Goal: Task Accomplishment & Management: Manage account settings

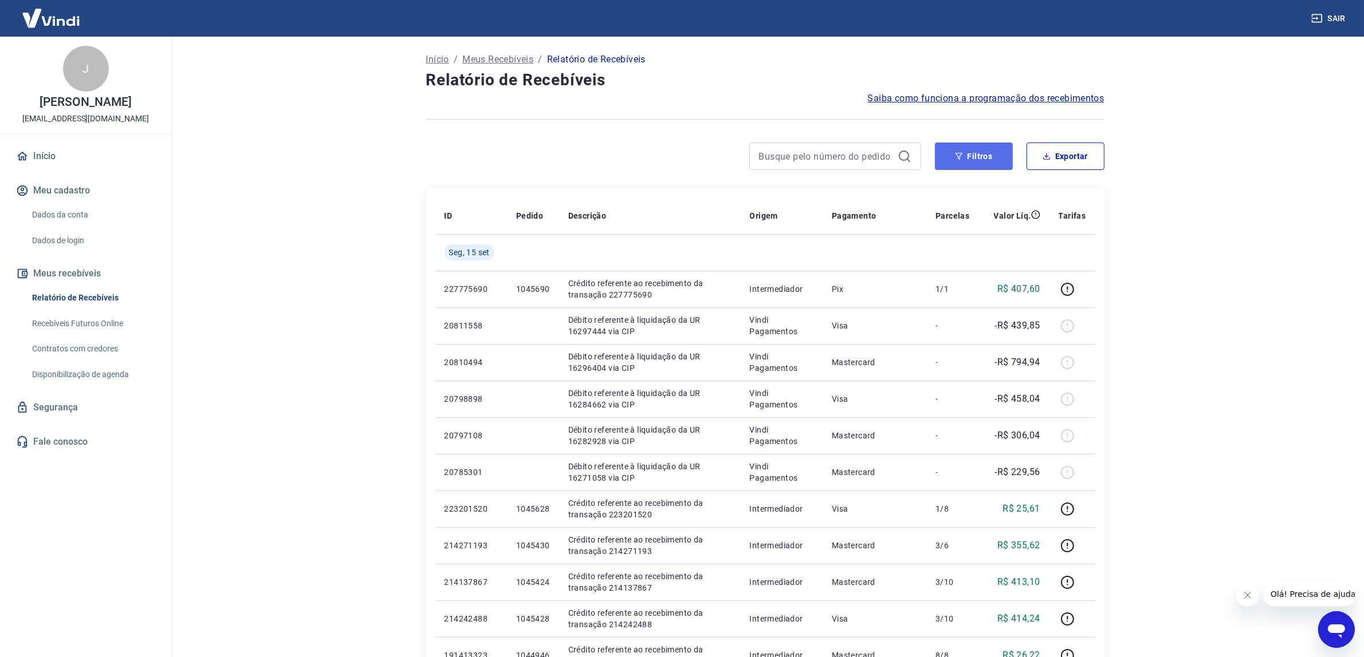
click at [975, 162] on button "Filtros" at bounding box center [974, 156] width 78 height 27
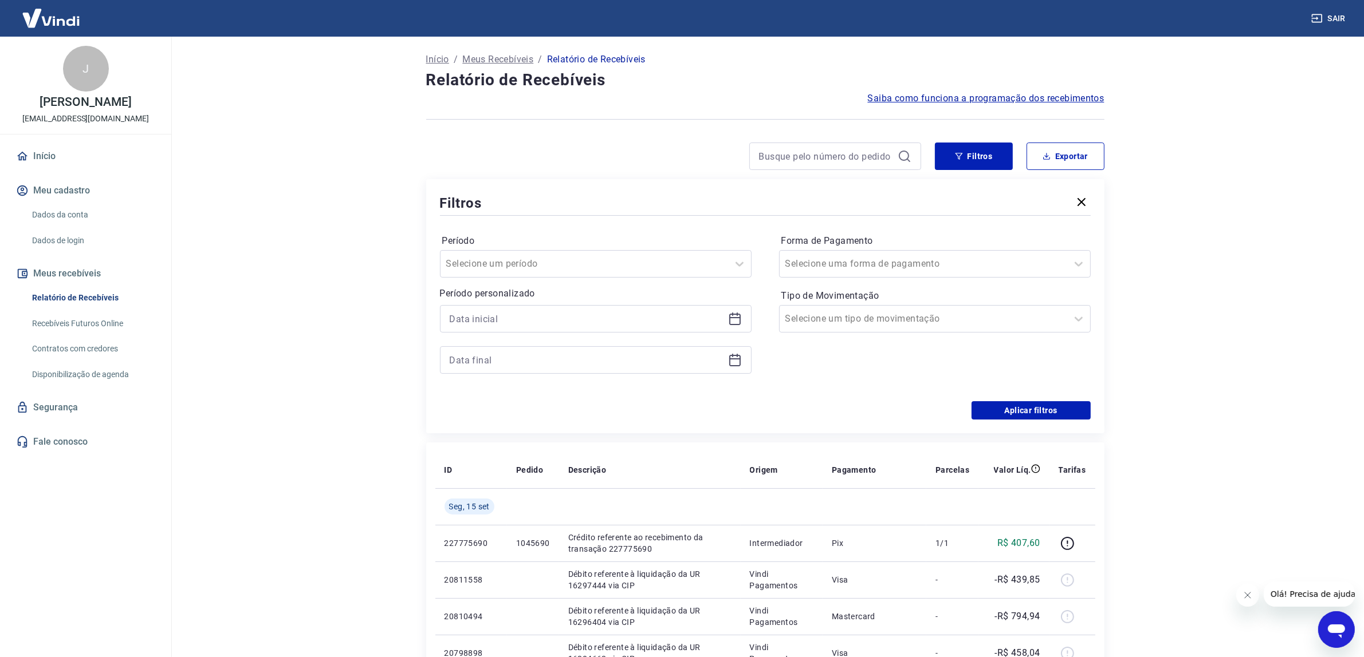
click at [739, 320] on icon at bounding box center [735, 319] width 14 height 14
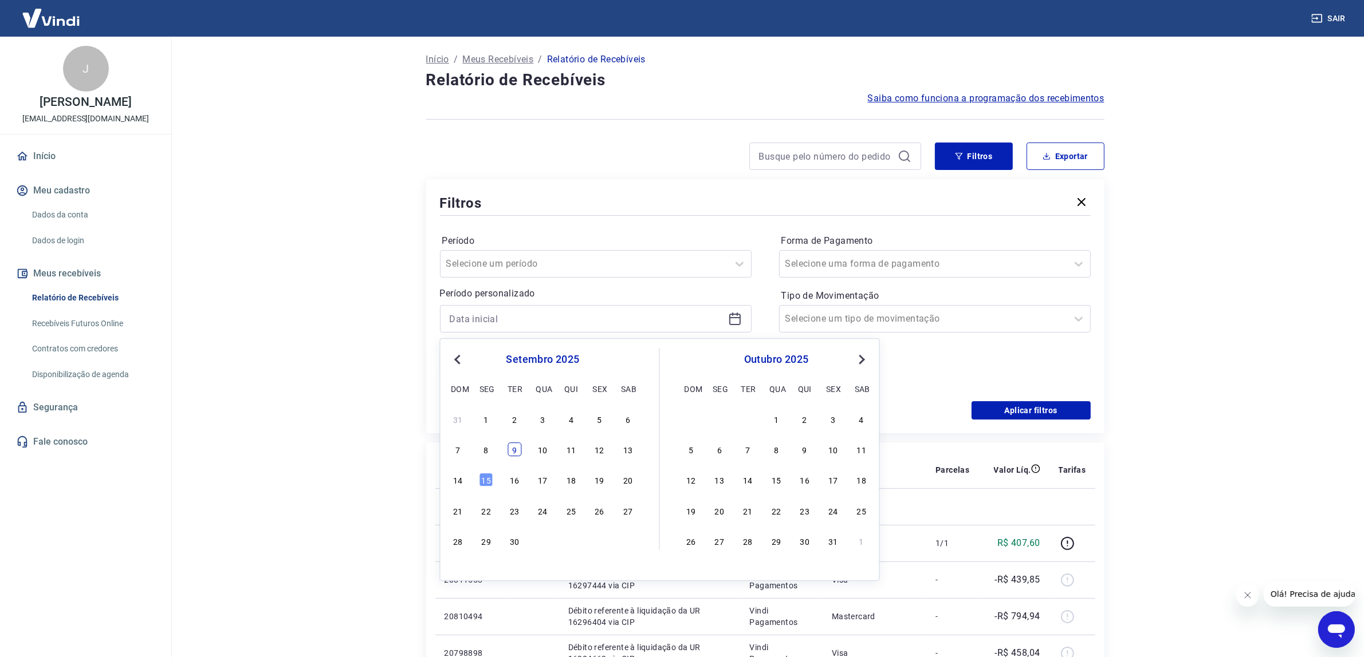
click at [511, 451] on div "9" at bounding box center [514, 450] width 14 height 14
type input "[DATE]"
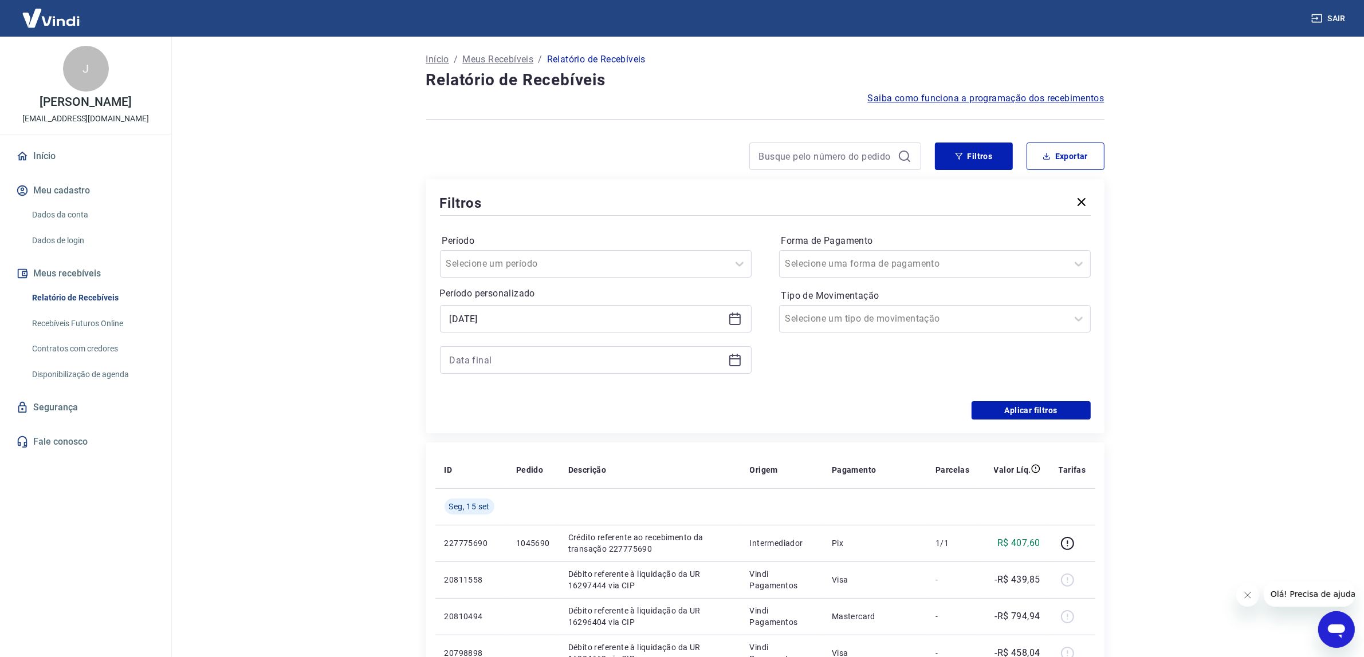
click at [766, 349] on div "Período Selecione um período Período personalizado Selected date: [DATE] [DATE]…" at bounding box center [765, 309] width 651 height 183
click at [725, 362] on div at bounding box center [596, 359] width 312 height 27
click at [724, 357] on div at bounding box center [596, 359] width 312 height 27
click at [729, 359] on icon at bounding box center [734, 359] width 11 height 1
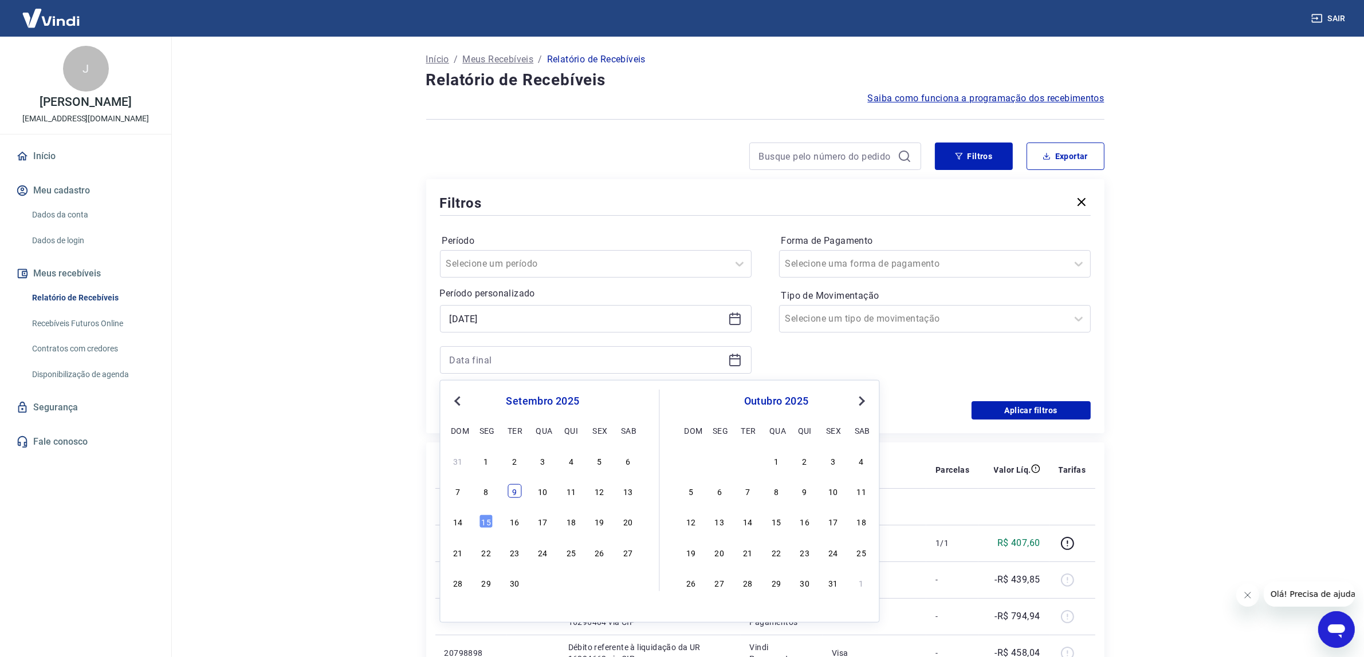
click at [511, 496] on div "9" at bounding box center [514, 492] width 14 height 14
click at [511, 496] on td at bounding box center [533, 507] width 52 height 37
type input "[DATE]"
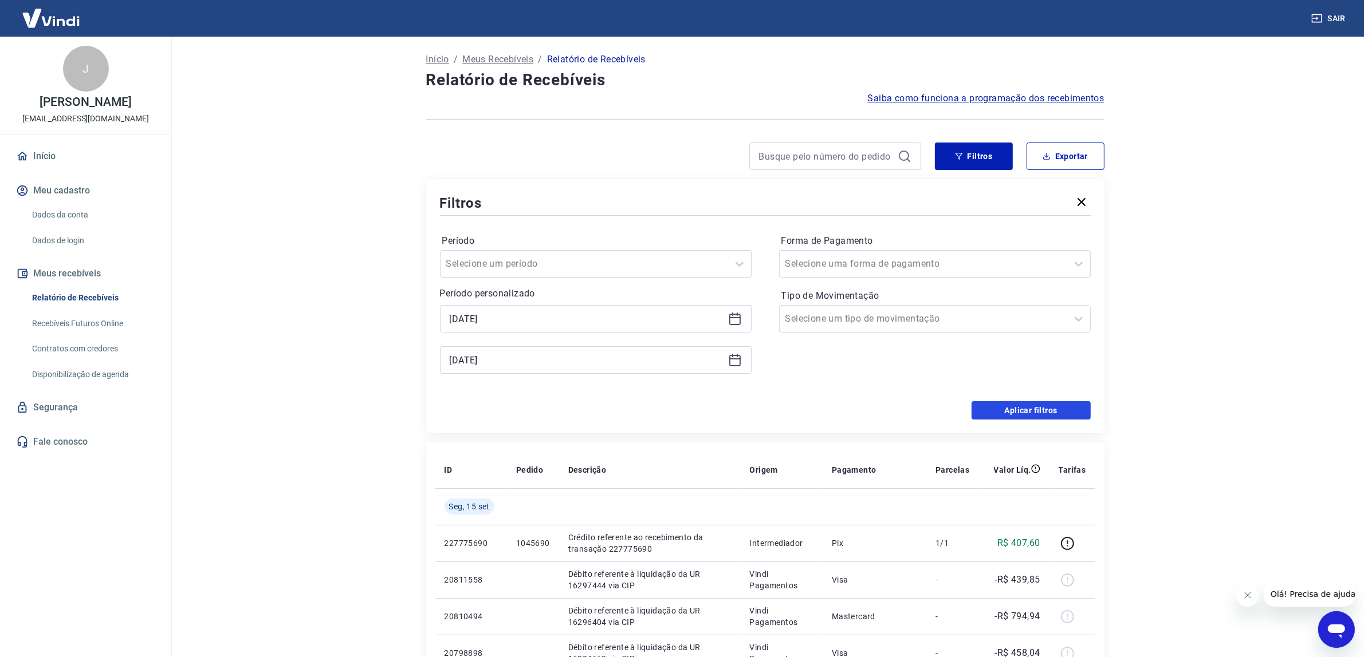
click at [986, 407] on button "Aplicar filtros" at bounding box center [1030, 410] width 119 height 18
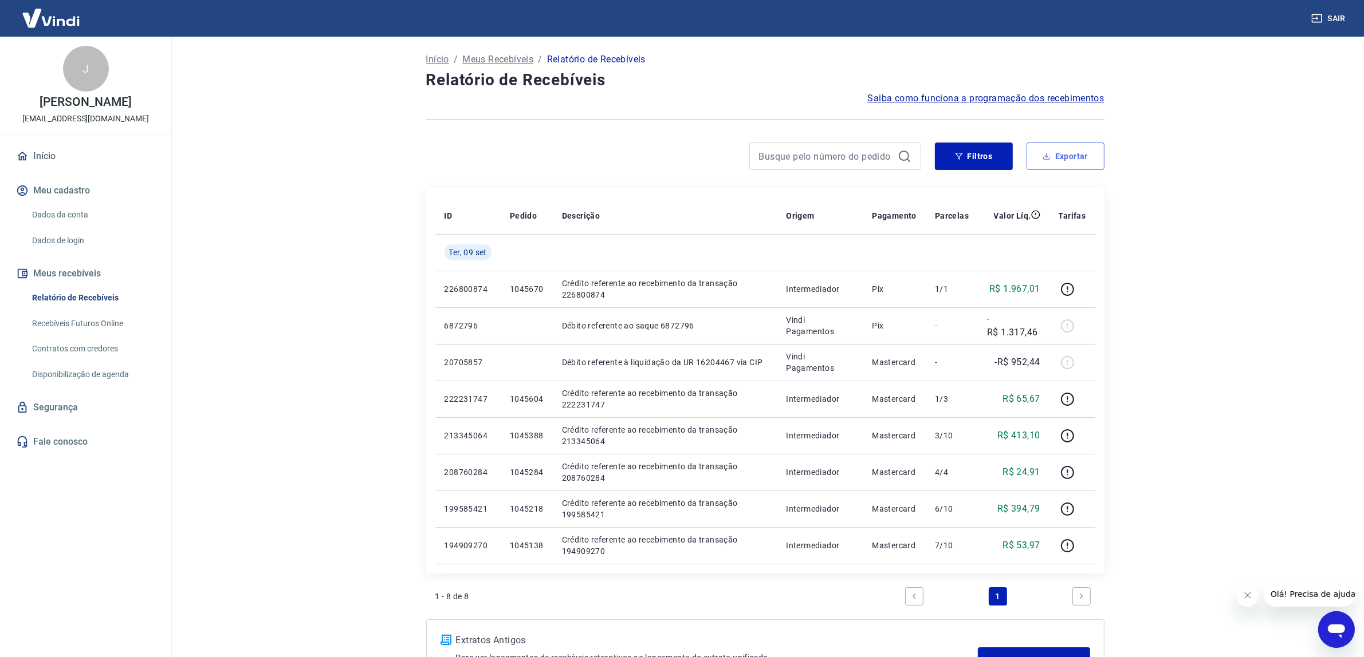
click at [1051, 159] on button "Exportar" at bounding box center [1065, 156] width 78 height 27
type input "[DATE]"
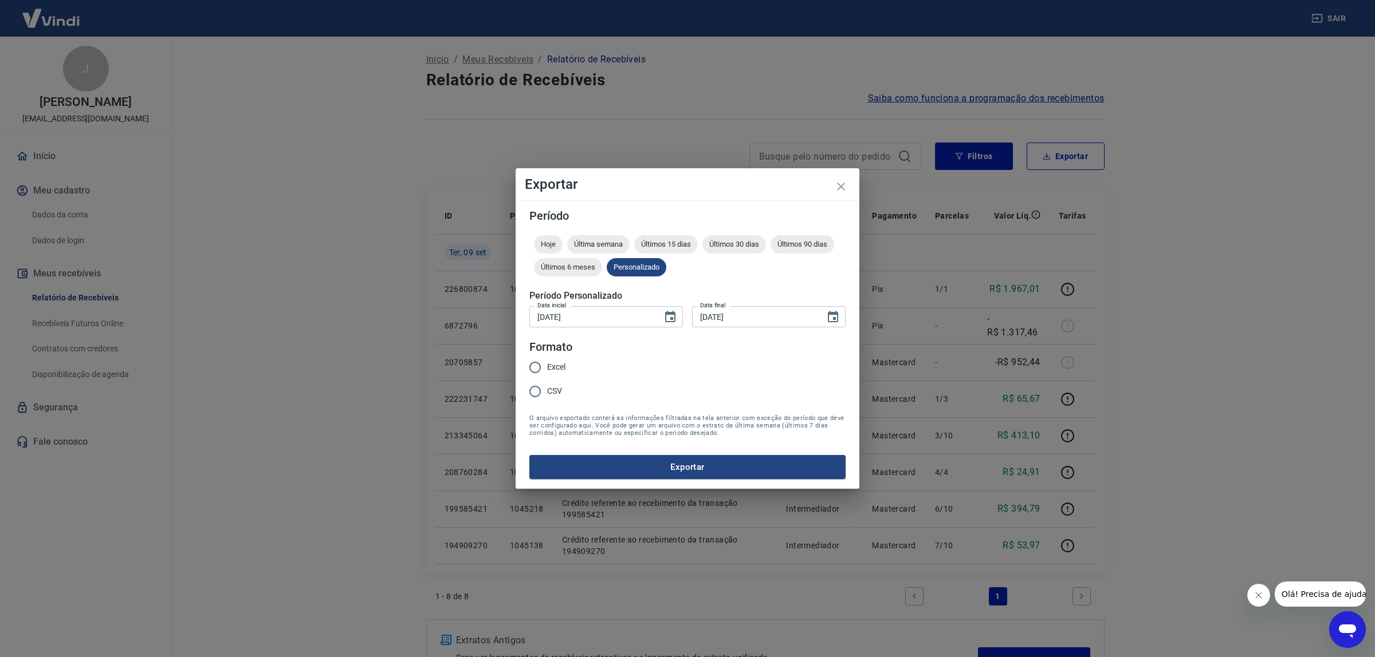
click at [545, 364] on input "Excel" at bounding box center [535, 368] width 24 height 24
radio input "true"
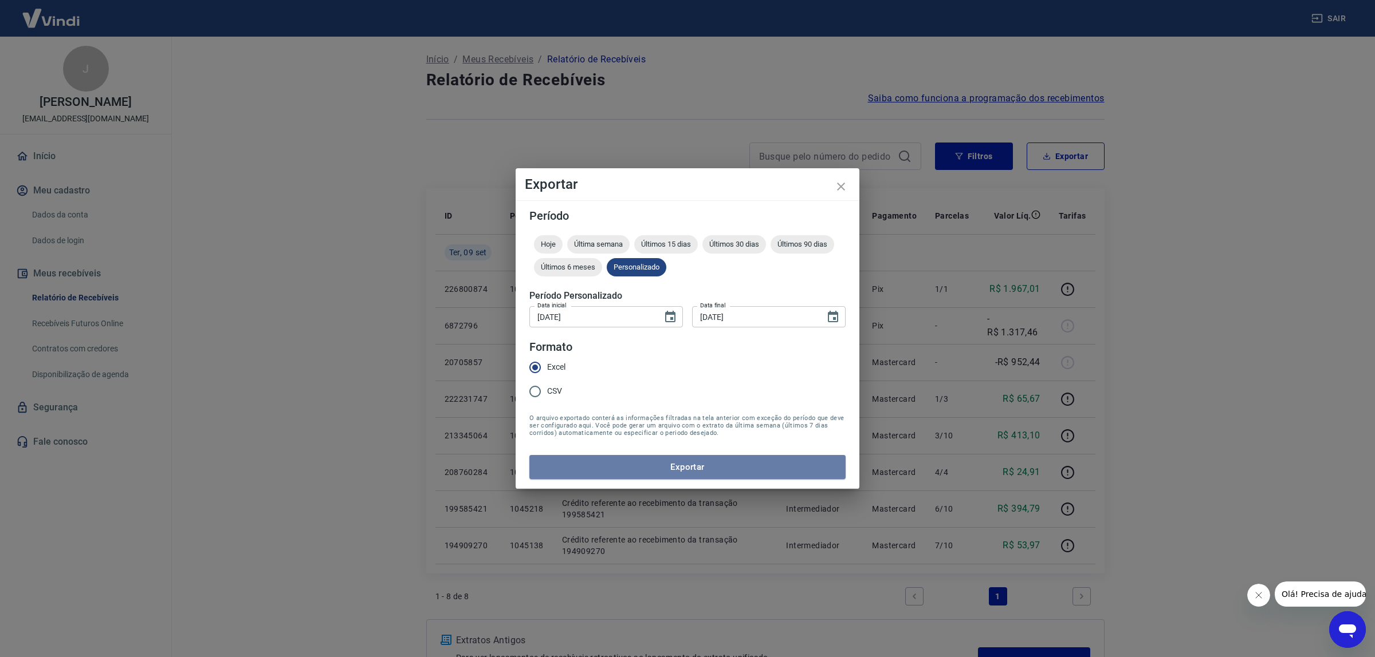
click at [617, 464] on button "Exportar" at bounding box center [687, 467] width 316 height 24
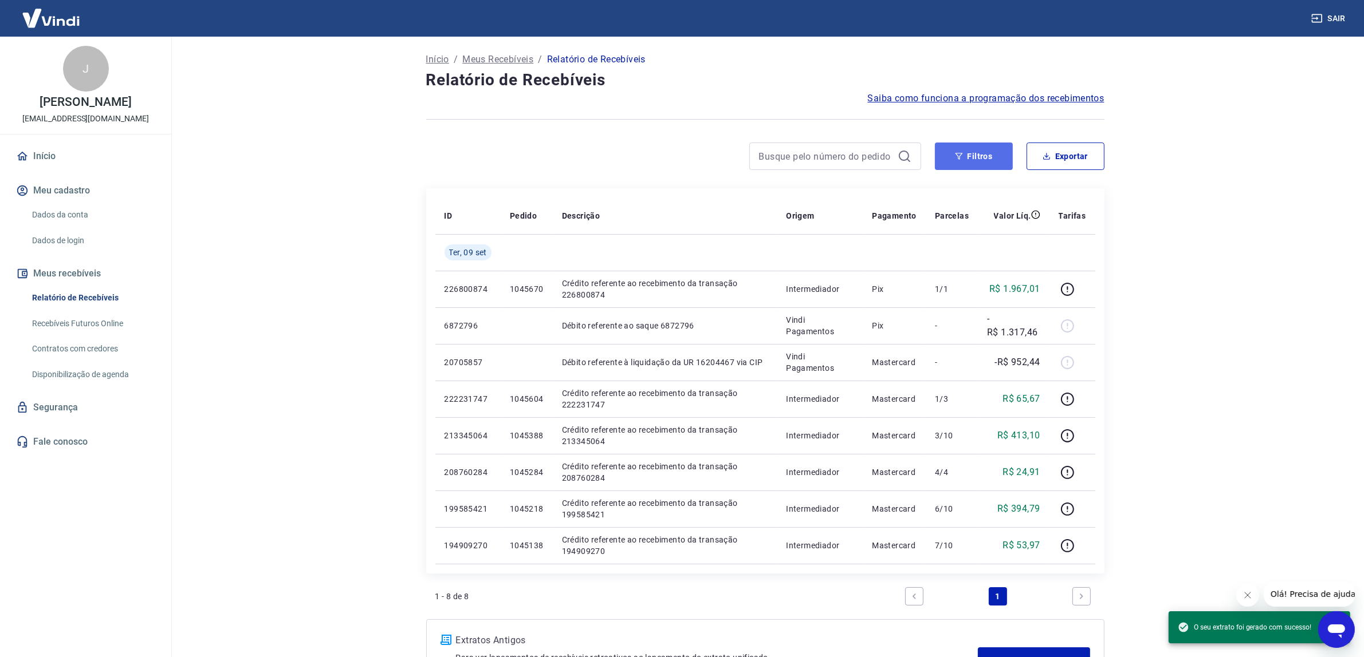
click at [989, 147] on button "Filtros" at bounding box center [974, 156] width 78 height 27
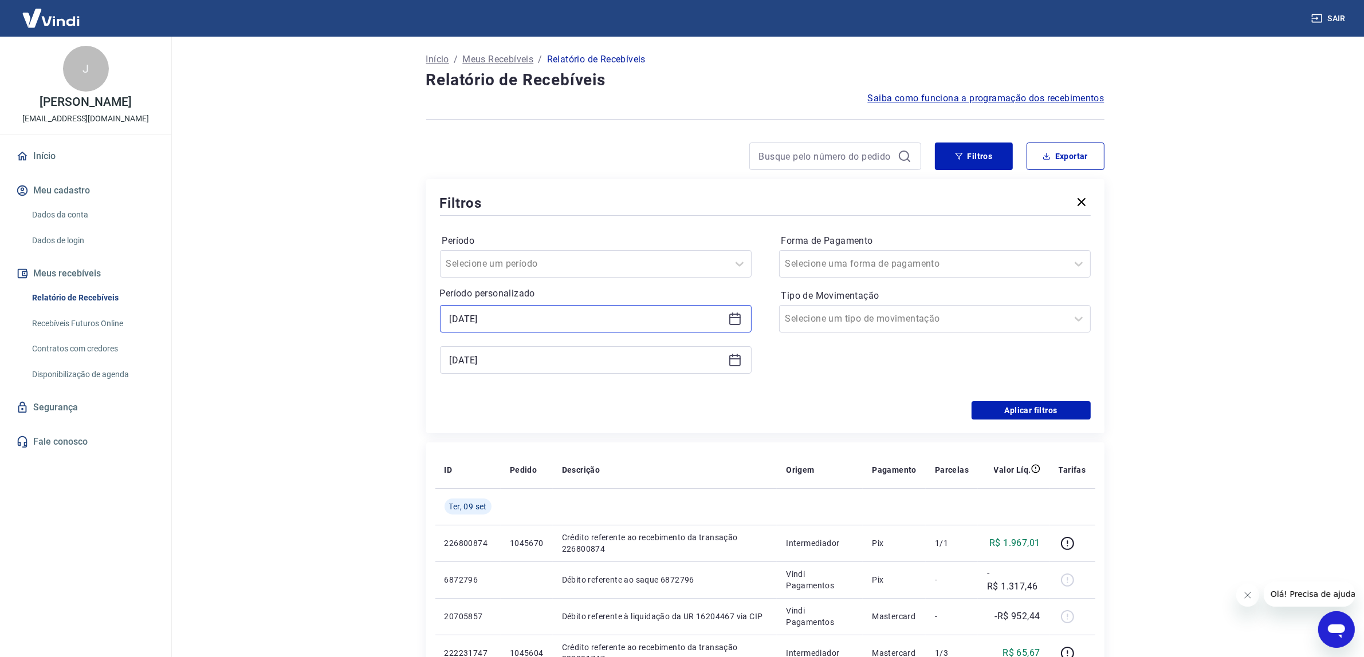
click at [619, 327] on input "[DATE]" at bounding box center [587, 318] width 274 height 17
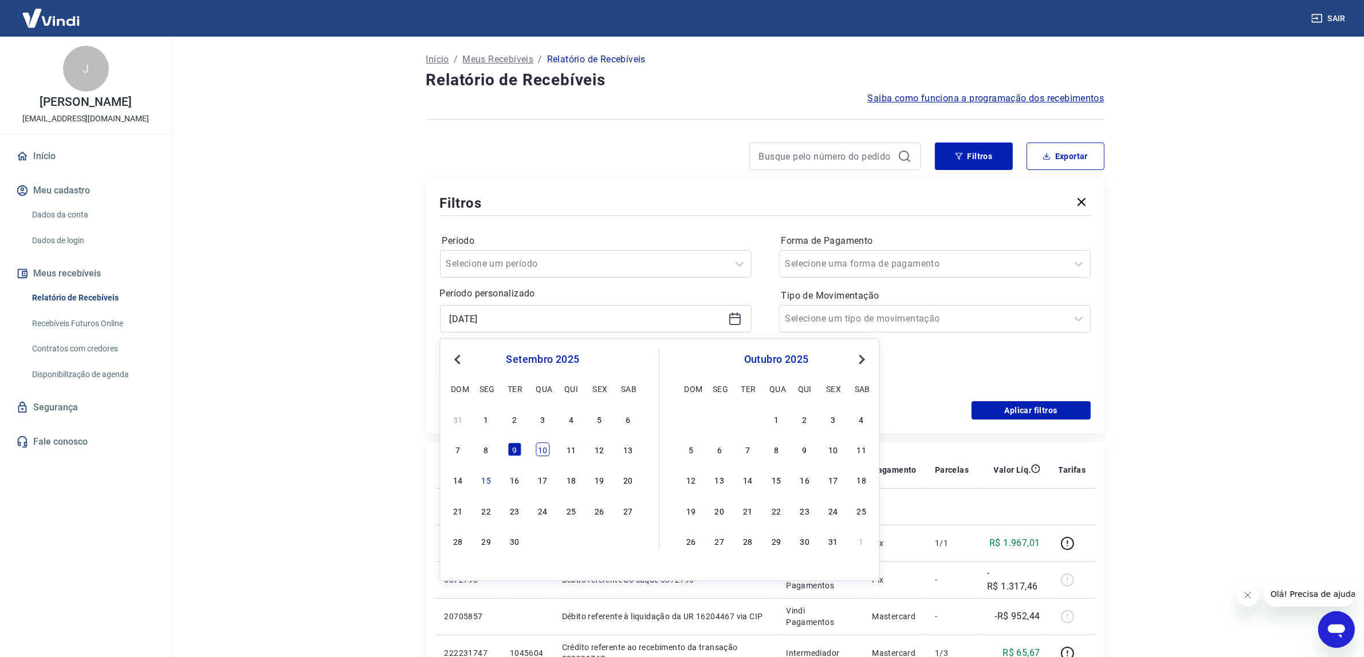
click at [541, 443] on div "7 8 9 10 11 12 13" at bounding box center [543, 450] width 187 height 17
click at [543, 454] on div "10" at bounding box center [543, 450] width 14 height 14
type input "[DATE]"
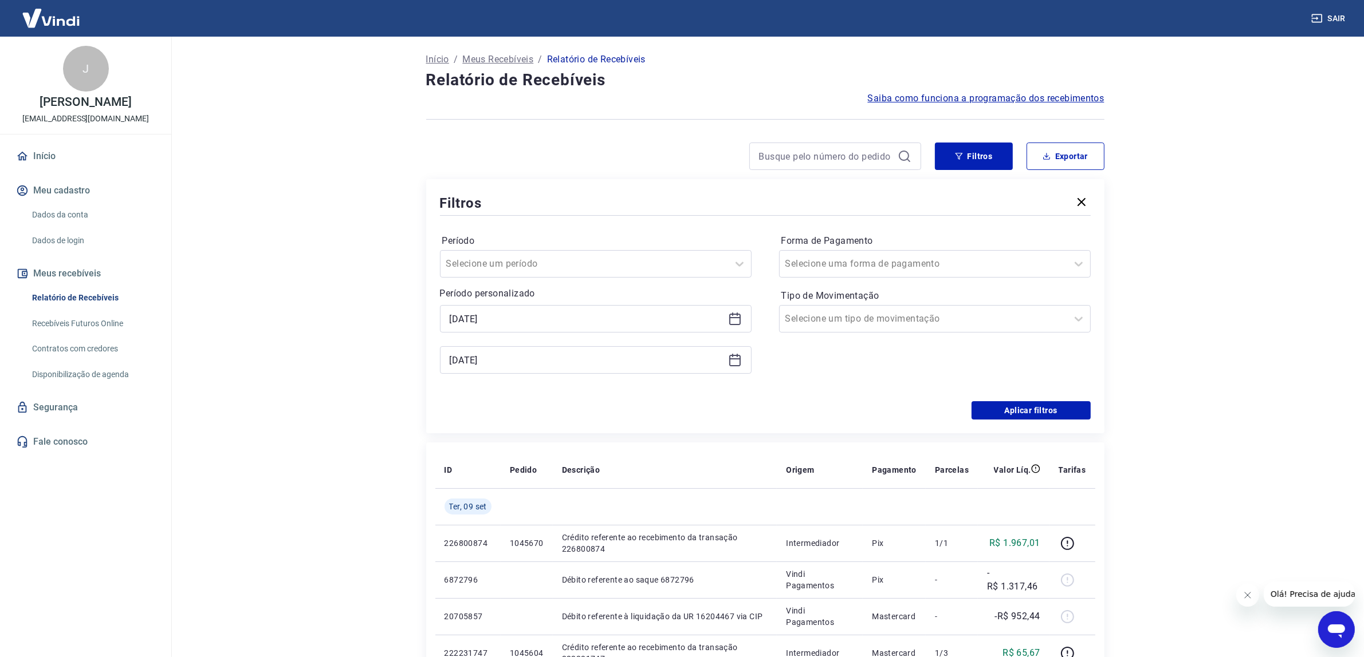
click at [728, 359] on icon at bounding box center [735, 360] width 14 height 14
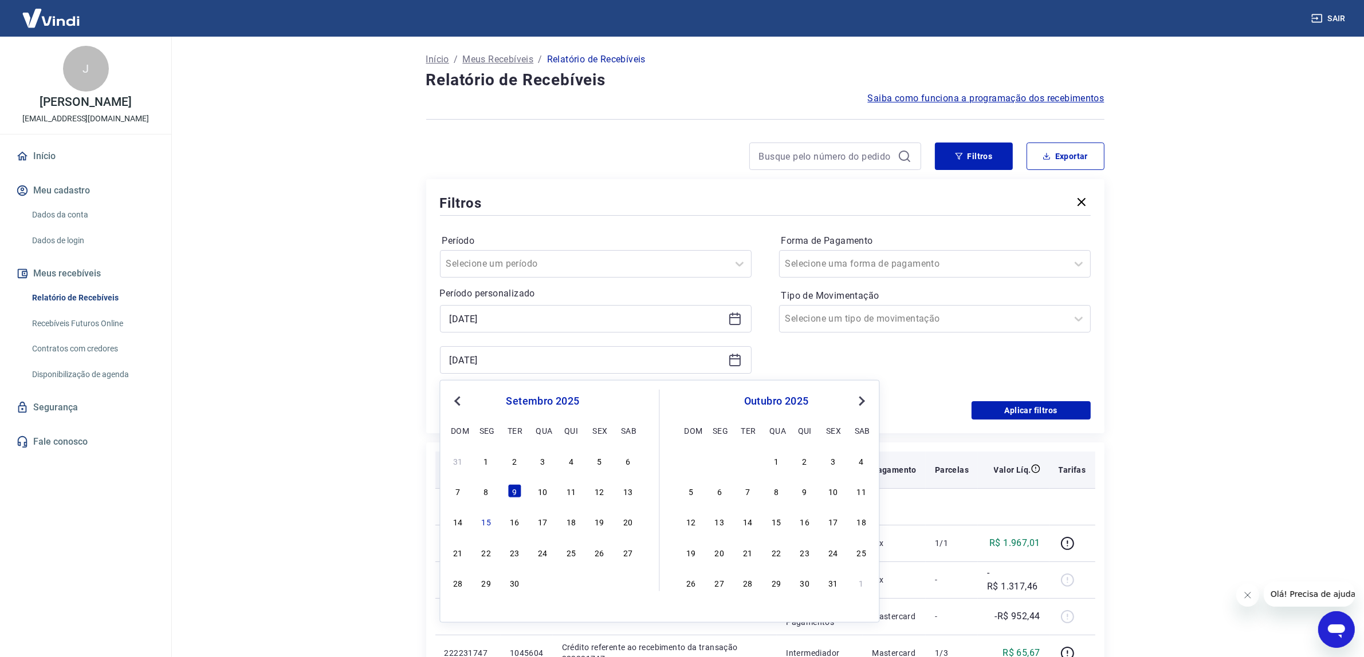
drag, startPoint x: 545, startPoint y: 488, endPoint x: 617, endPoint y: 484, distance: 72.3
click at [544, 488] on div "10" at bounding box center [543, 492] width 14 height 14
type input "[DATE]"
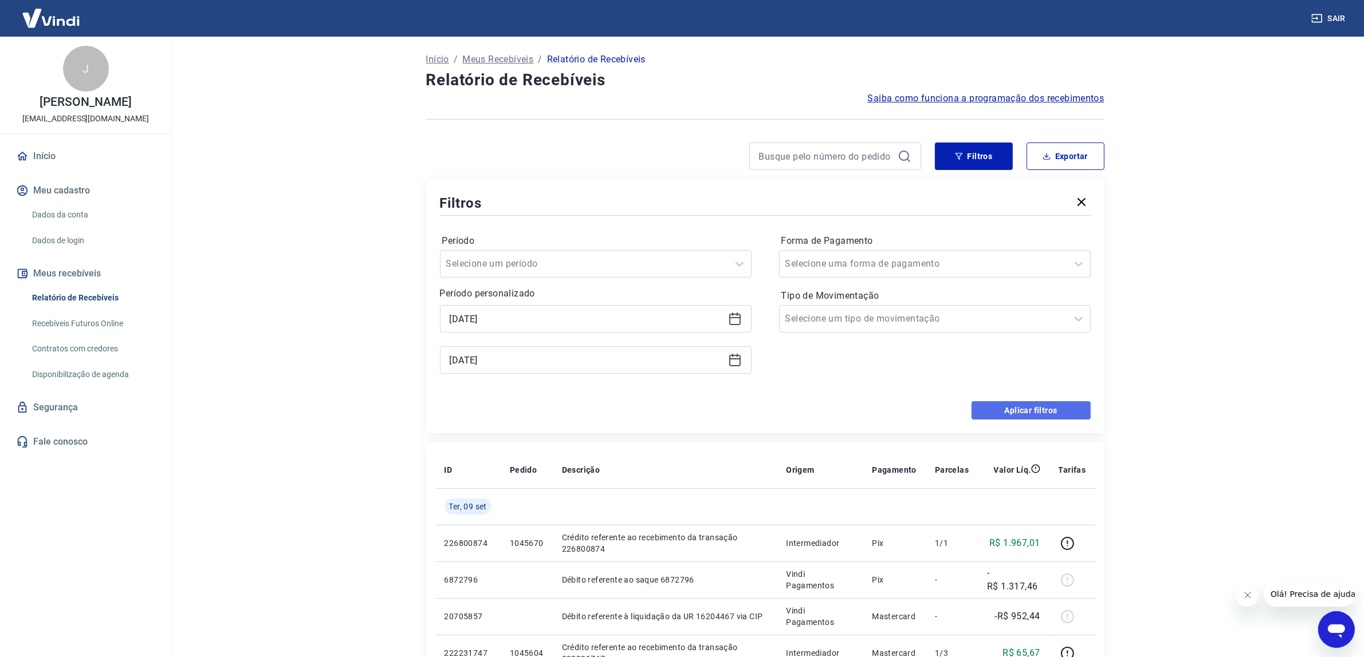
click at [1006, 414] on button "Aplicar filtros" at bounding box center [1030, 410] width 119 height 18
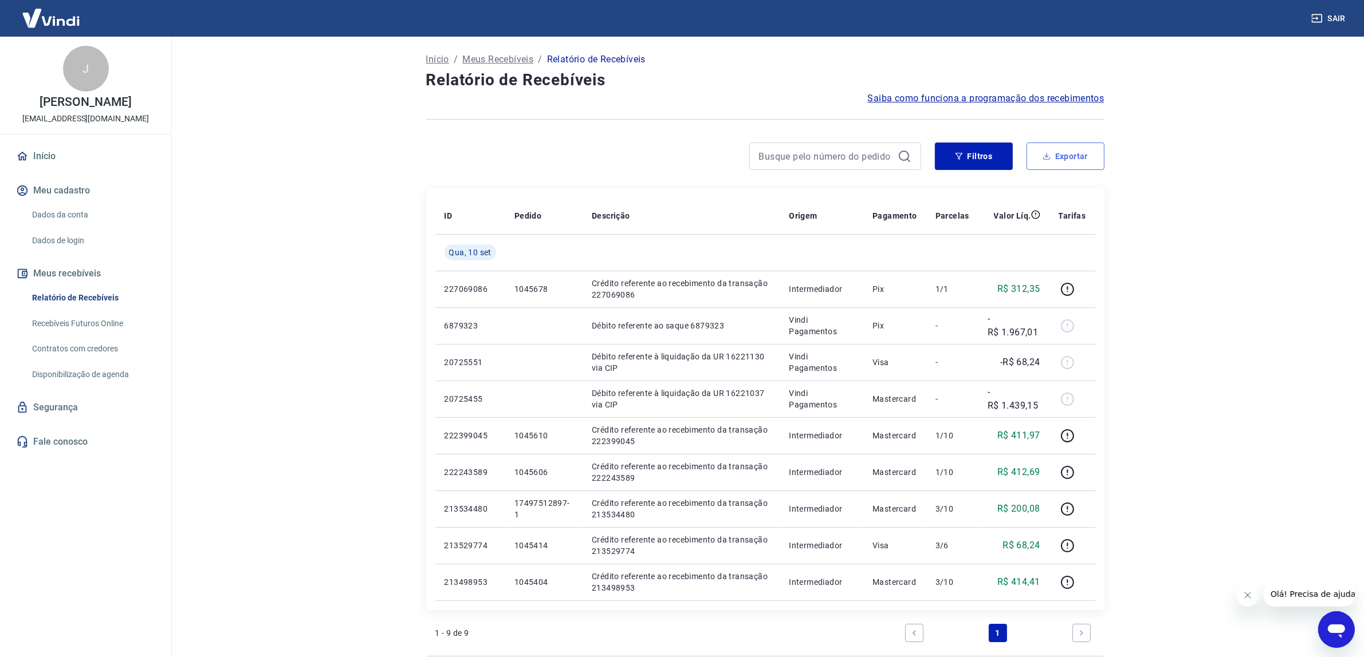
click at [1064, 152] on button "Exportar" at bounding box center [1065, 156] width 78 height 27
type input "[DATE]"
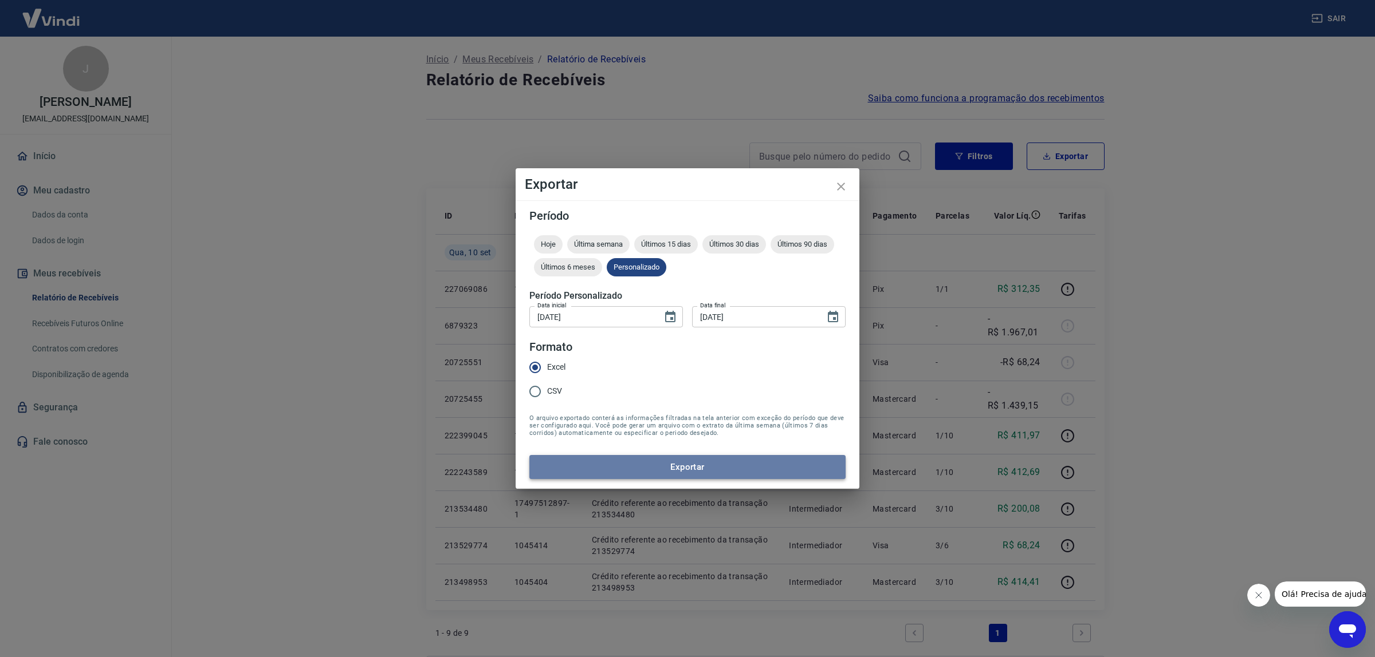
click at [714, 465] on button "Exportar" at bounding box center [687, 467] width 316 height 24
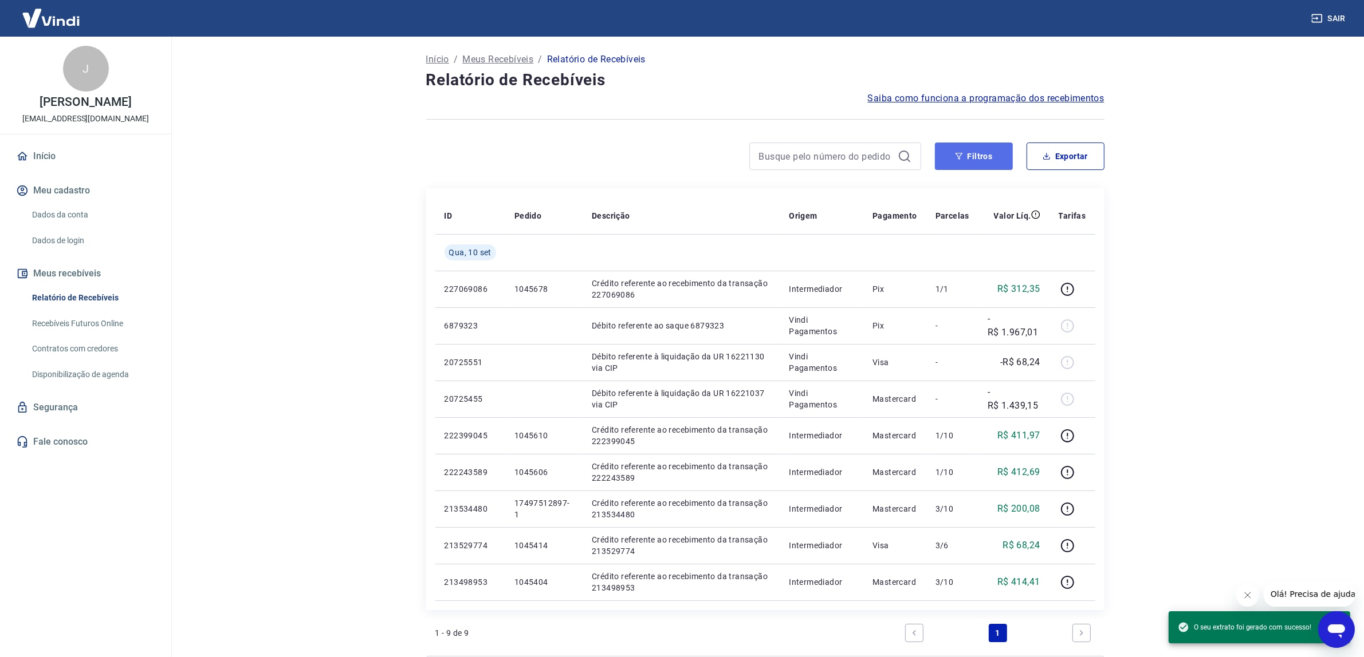
click at [954, 149] on button "Filtros" at bounding box center [974, 156] width 78 height 27
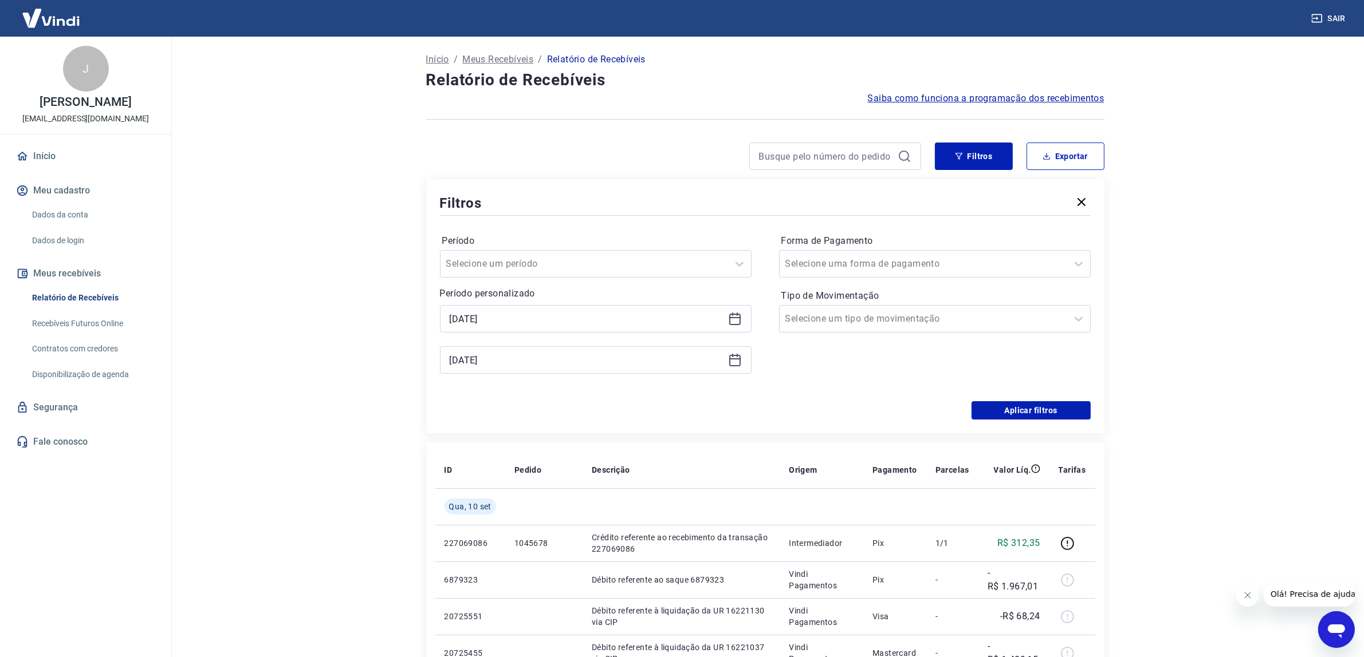
click at [732, 318] on icon at bounding box center [735, 319] width 14 height 14
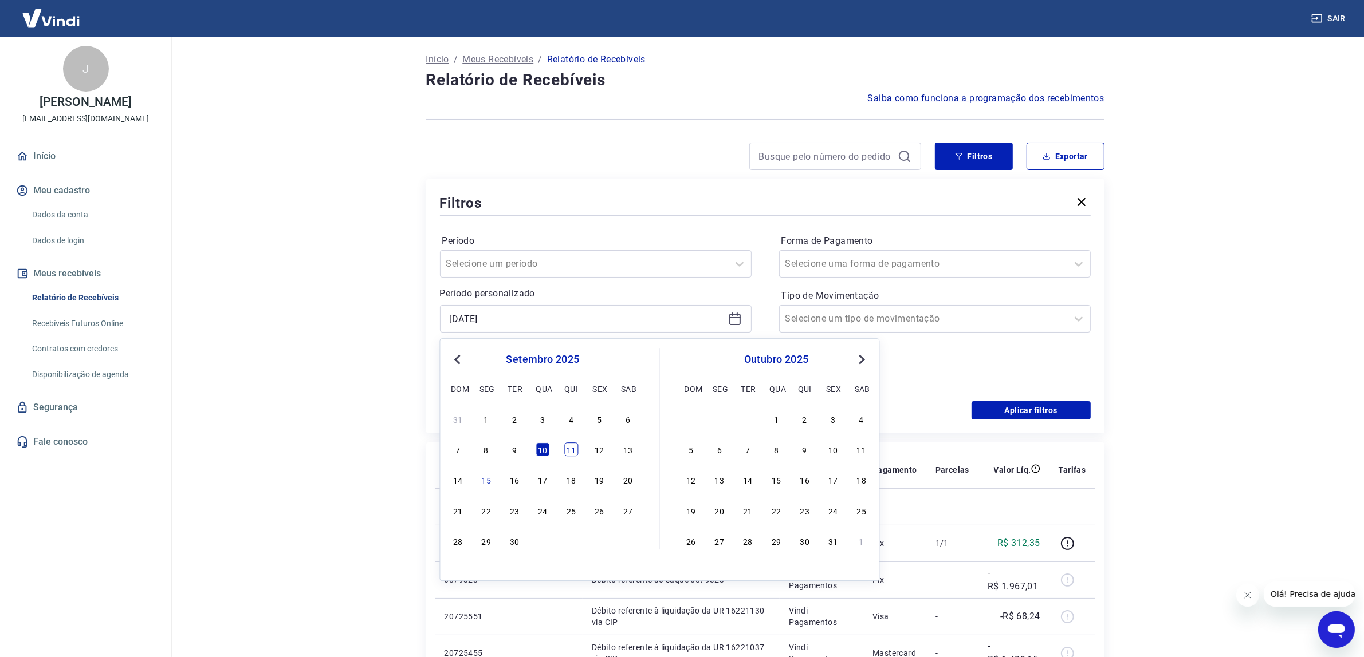
click at [574, 444] on div "11" at bounding box center [571, 450] width 14 height 14
type input "[DATE]"
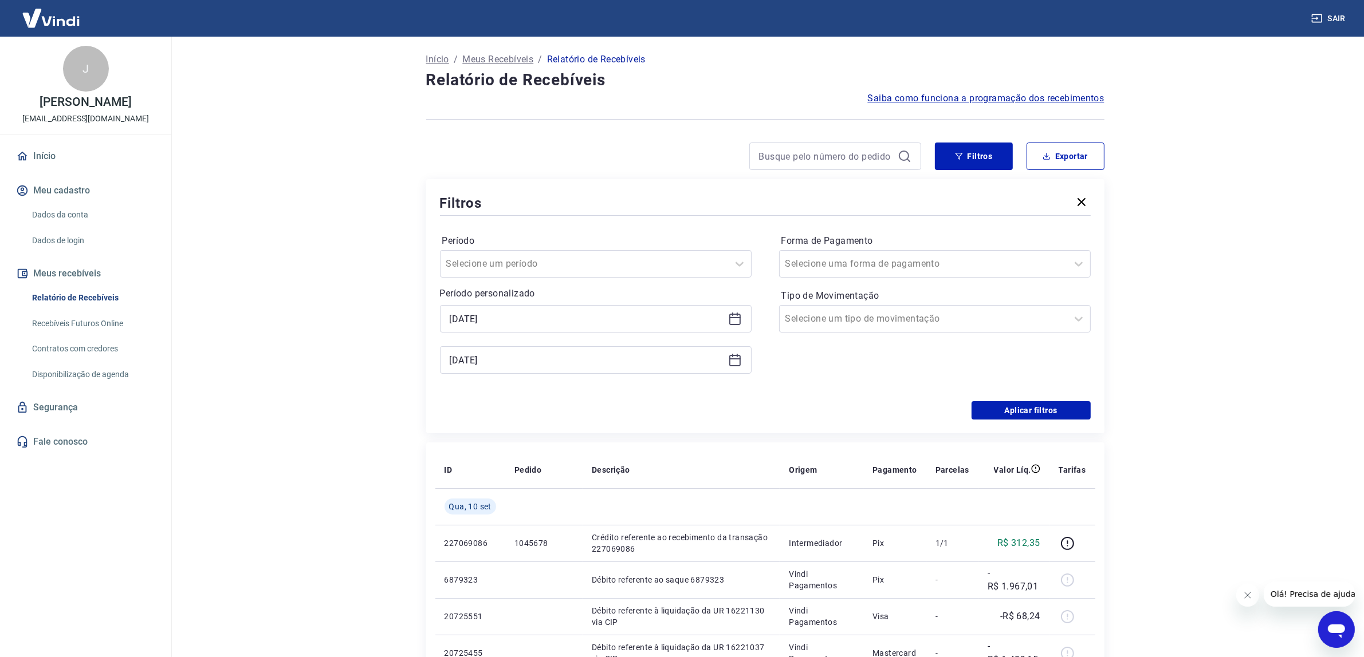
click at [738, 361] on icon at bounding box center [735, 360] width 14 height 14
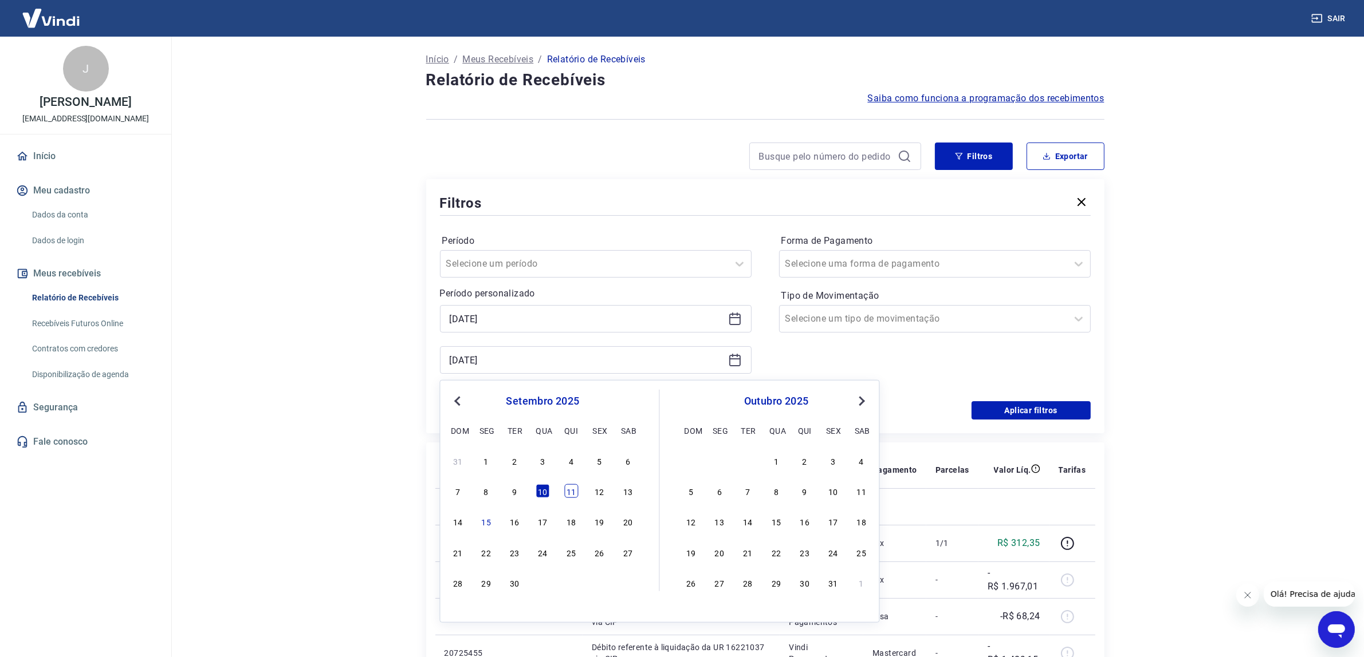
click at [574, 486] on div "11" at bounding box center [571, 492] width 14 height 14
type input "[DATE]"
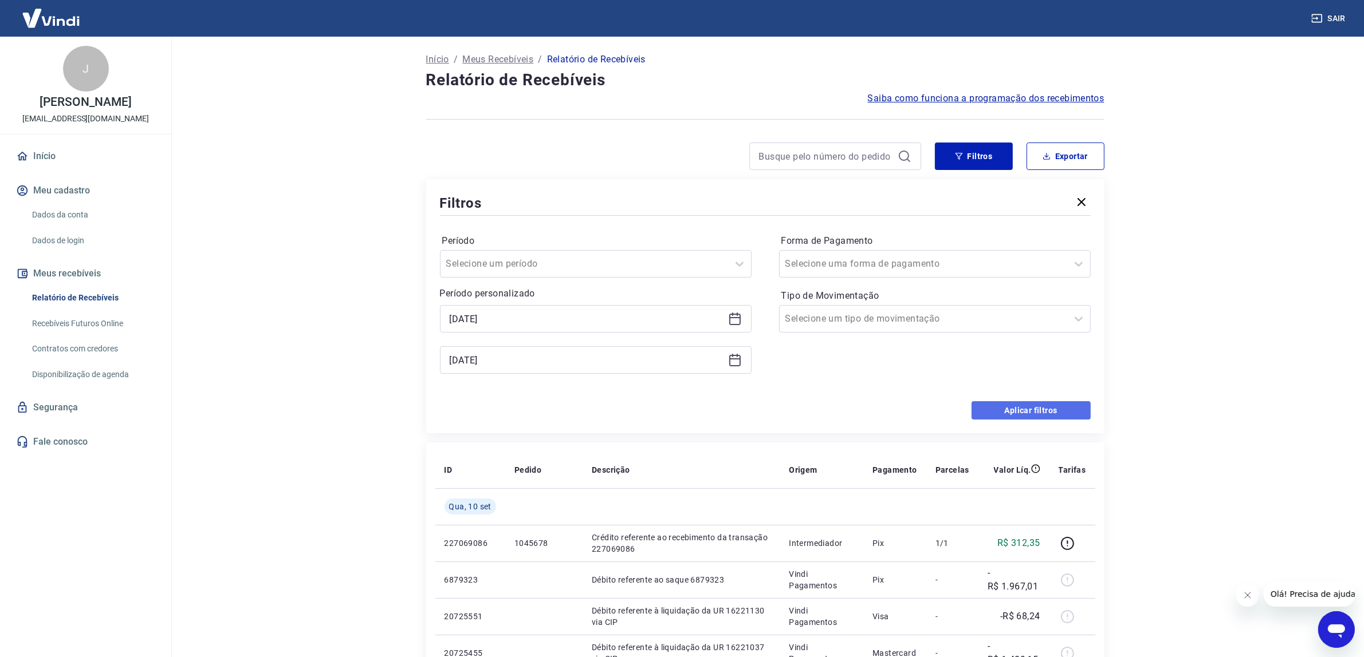
click at [1012, 405] on button "Aplicar filtros" at bounding box center [1030, 410] width 119 height 18
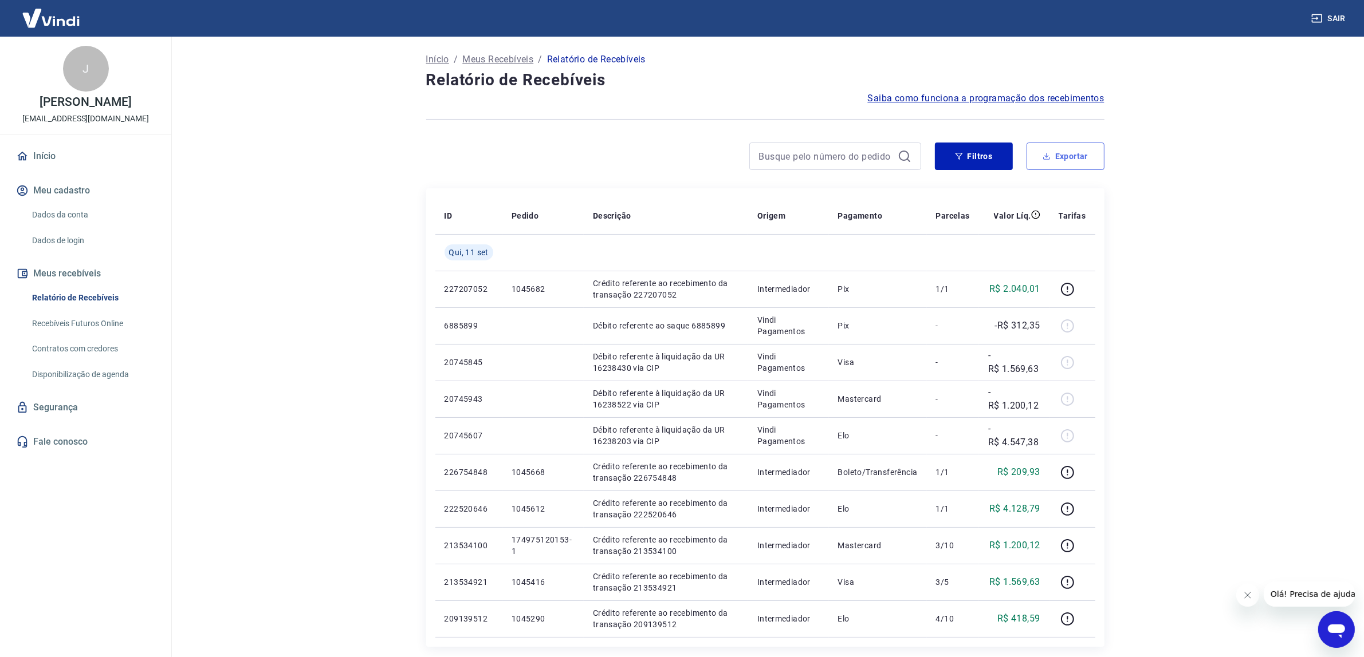
click at [1080, 162] on button "Exportar" at bounding box center [1065, 156] width 78 height 27
type input "[DATE]"
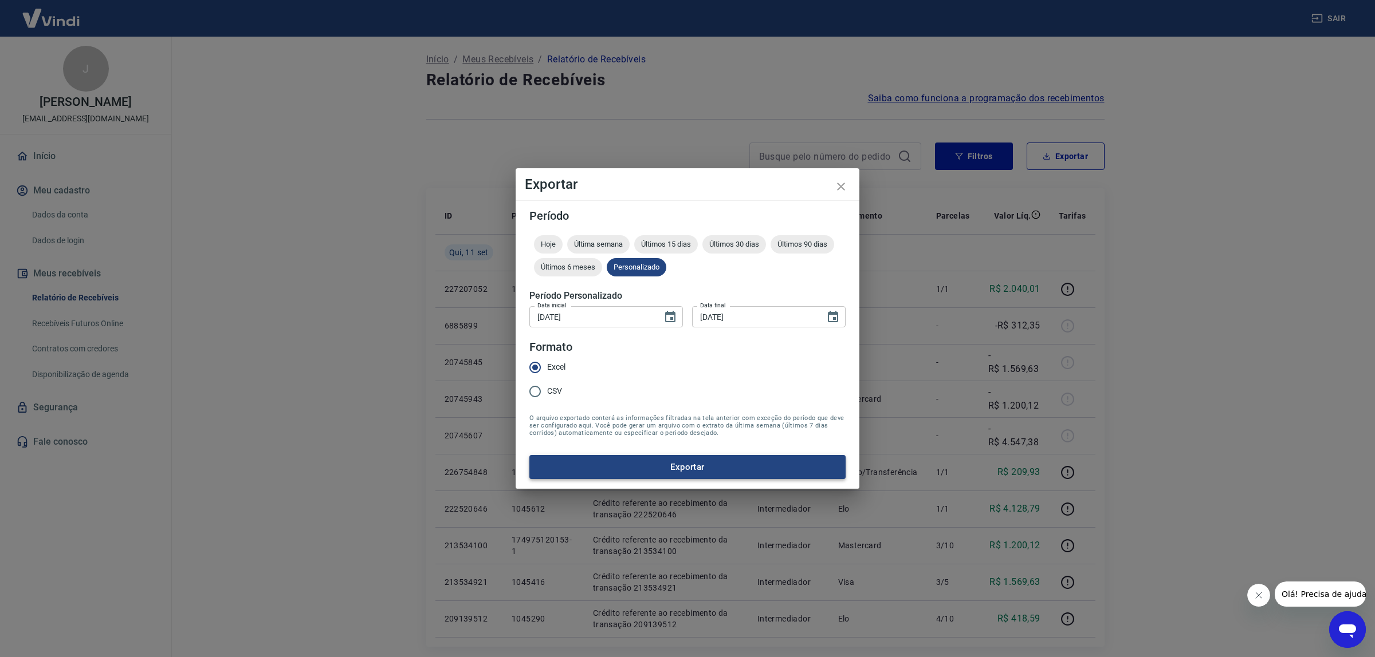
click at [654, 463] on button "Exportar" at bounding box center [687, 467] width 316 height 24
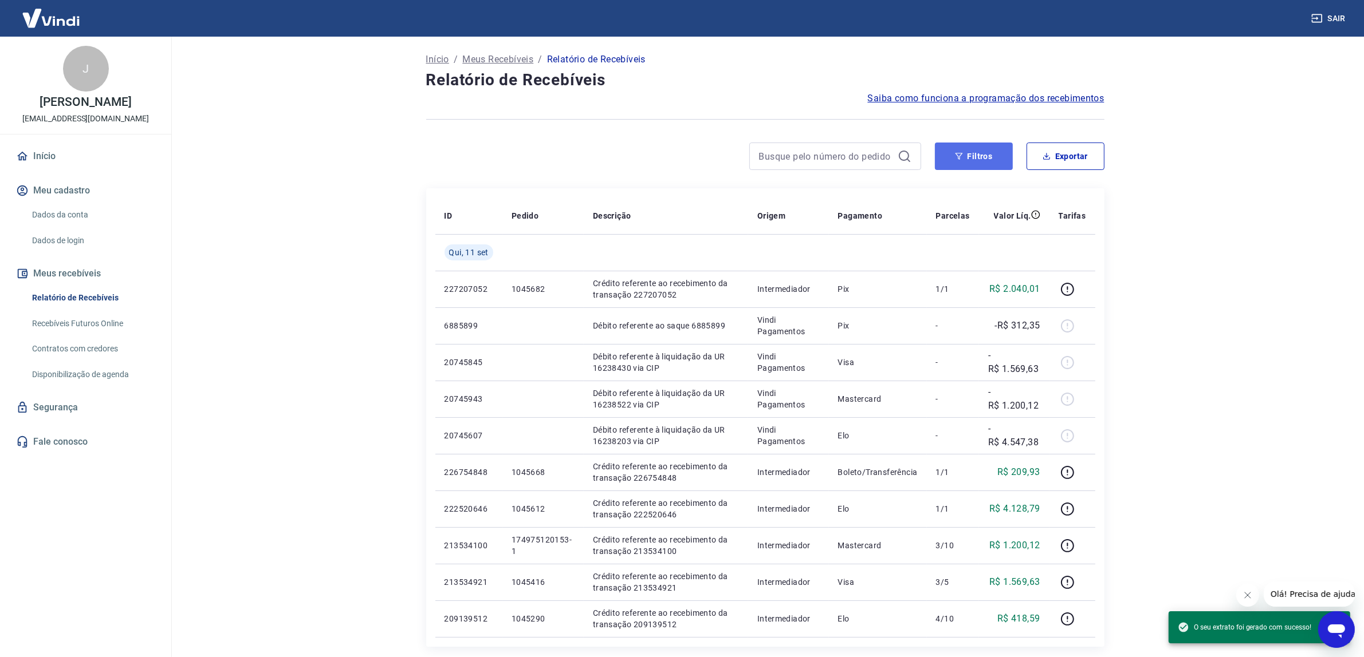
click at [974, 162] on button "Filtros" at bounding box center [974, 156] width 78 height 27
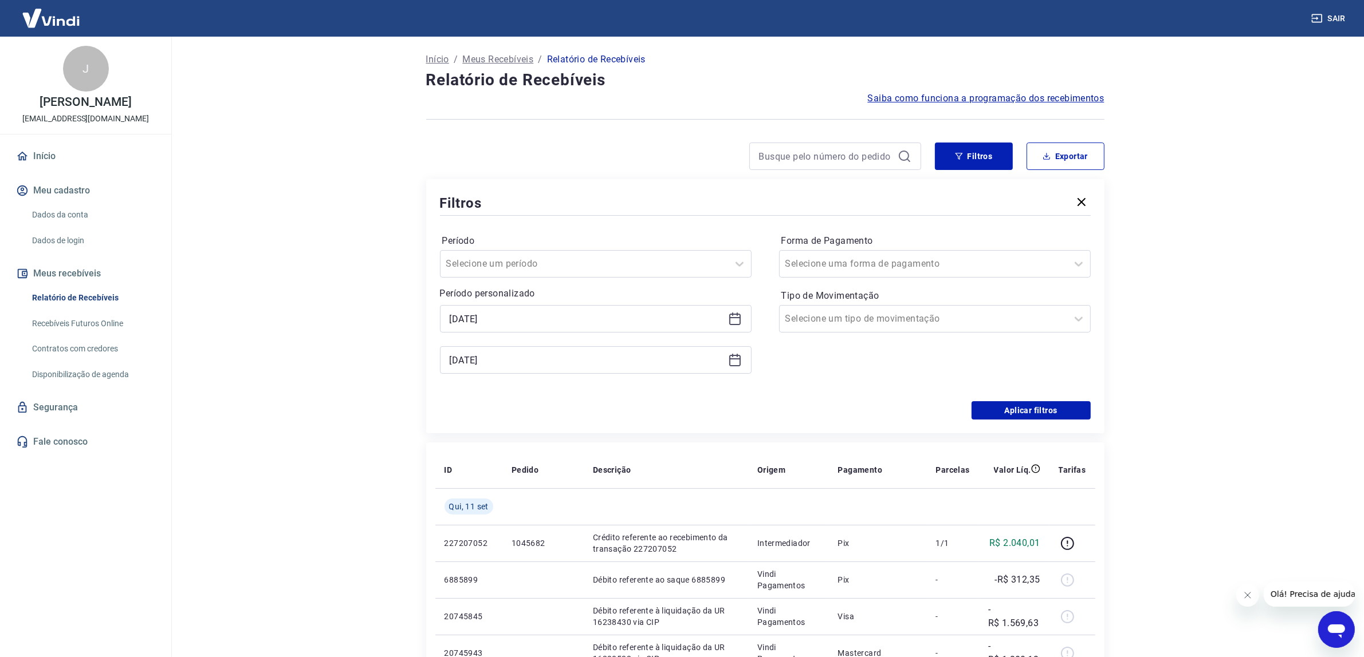
click at [736, 318] on icon at bounding box center [735, 319] width 14 height 14
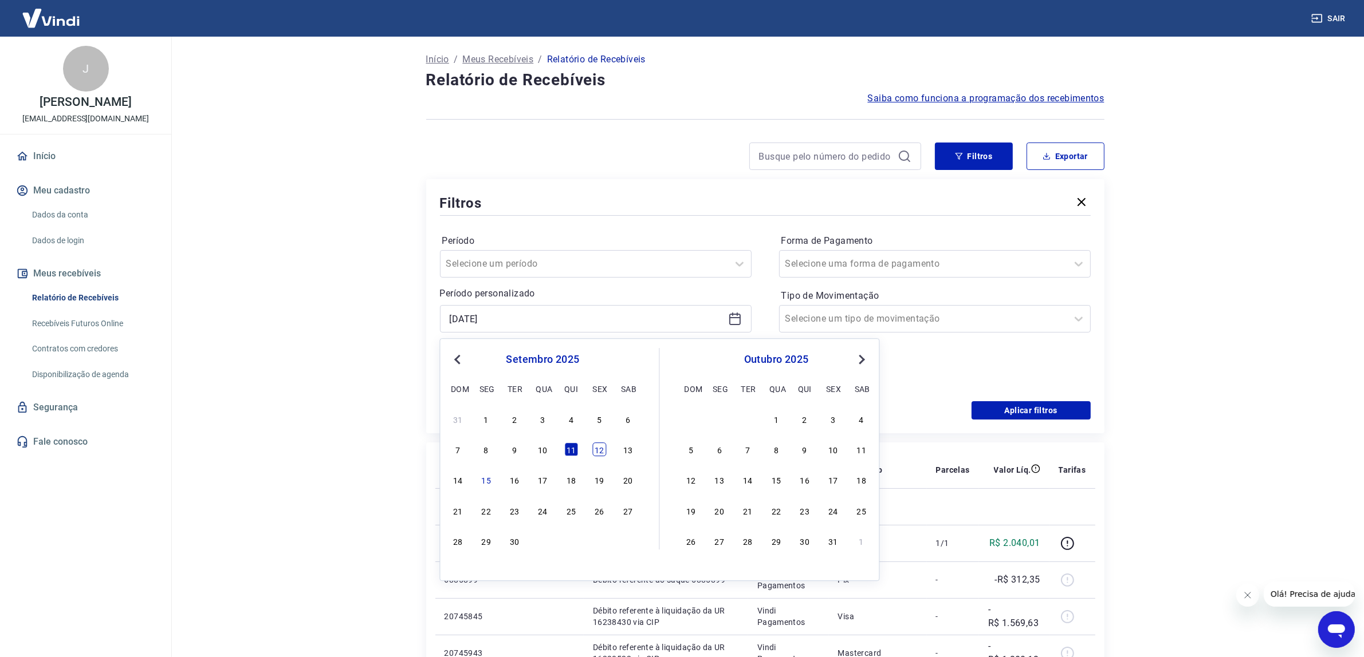
click at [596, 456] on div "12" at bounding box center [600, 450] width 14 height 14
type input "[DATE]"
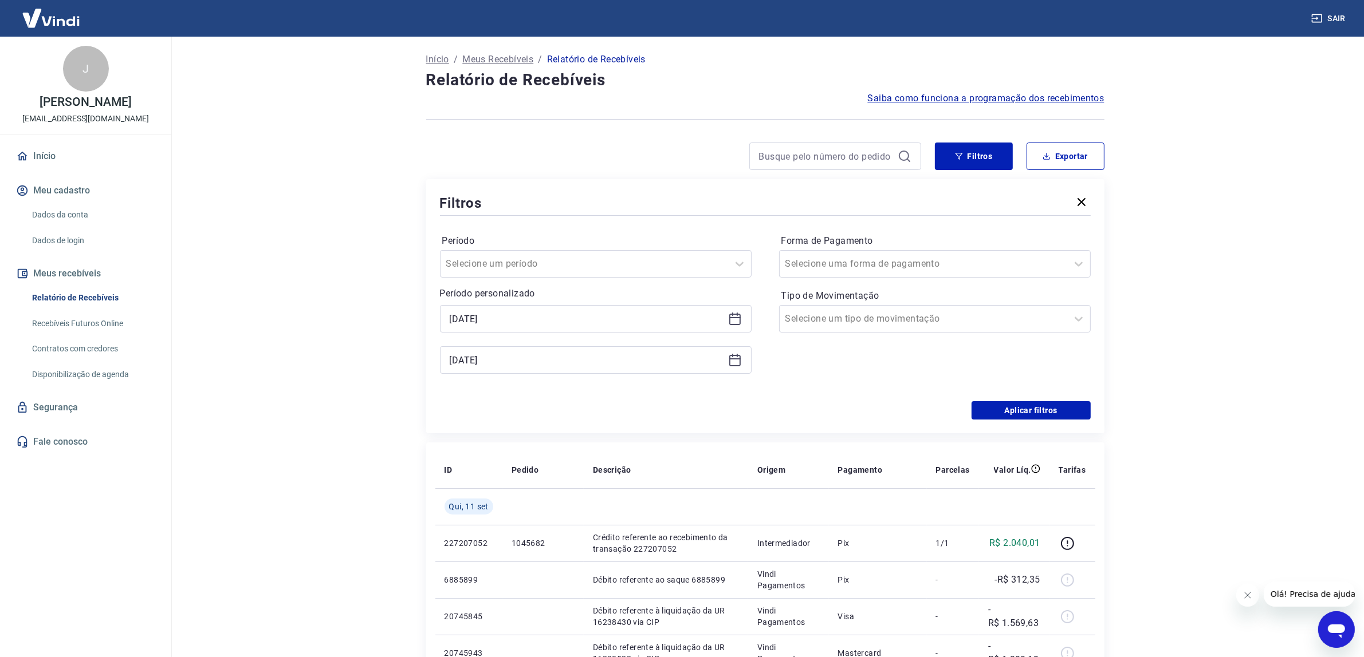
click at [732, 359] on icon at bounding box center [734, 359] width 11 height 1
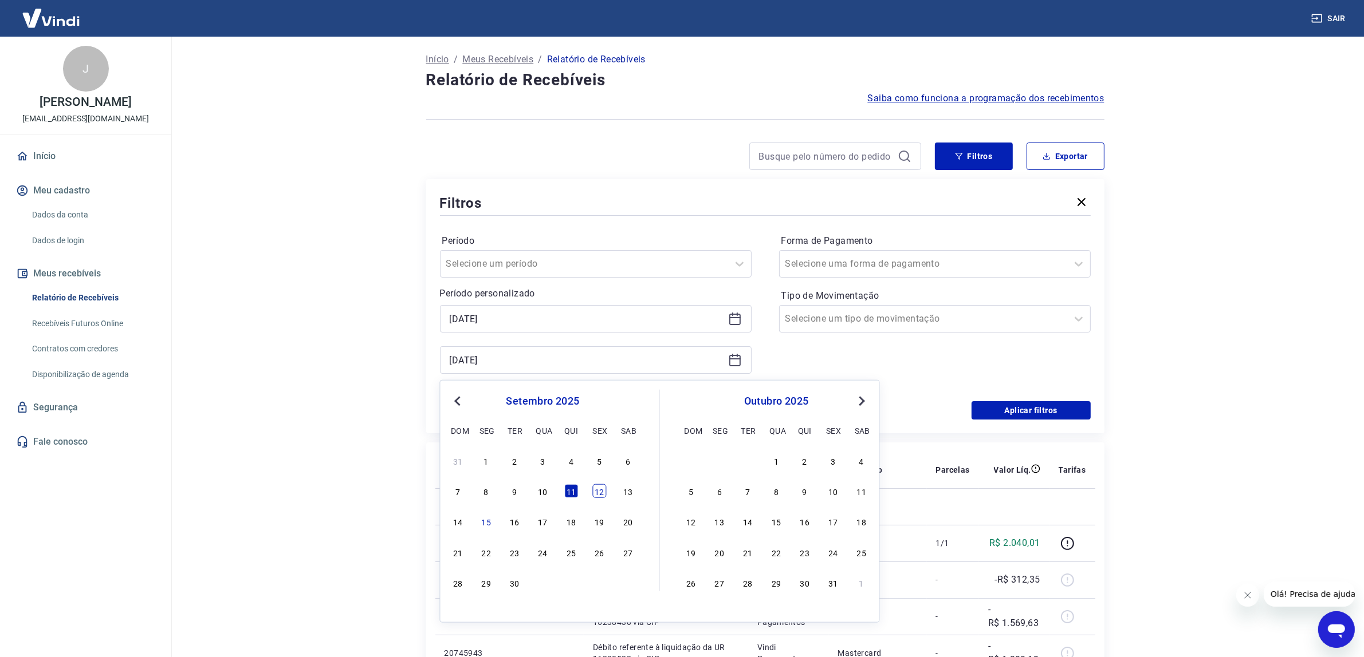
click at [598, 496] on div "12" at bounding box center [600, 492] width 14 height 14
type input "[DATE]"
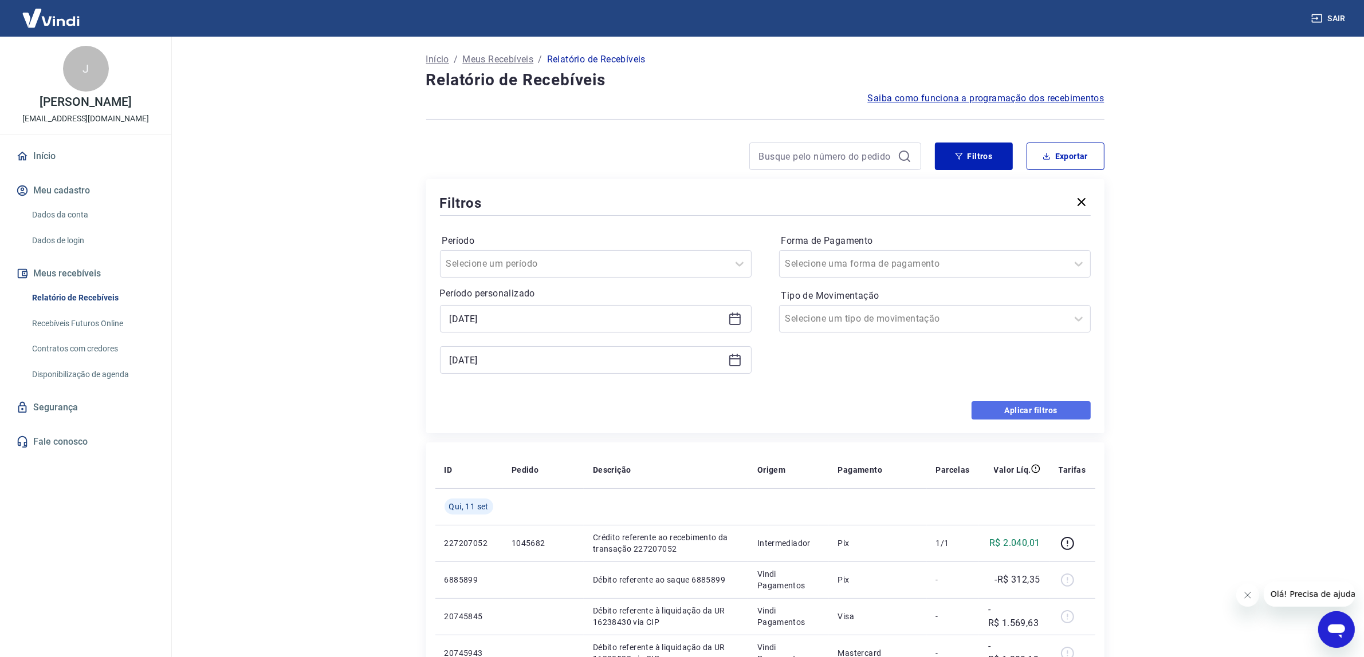
click at [1048, 414] on button "Aplicar filtros" at bounding box center [1030, 410] width 119 height 18
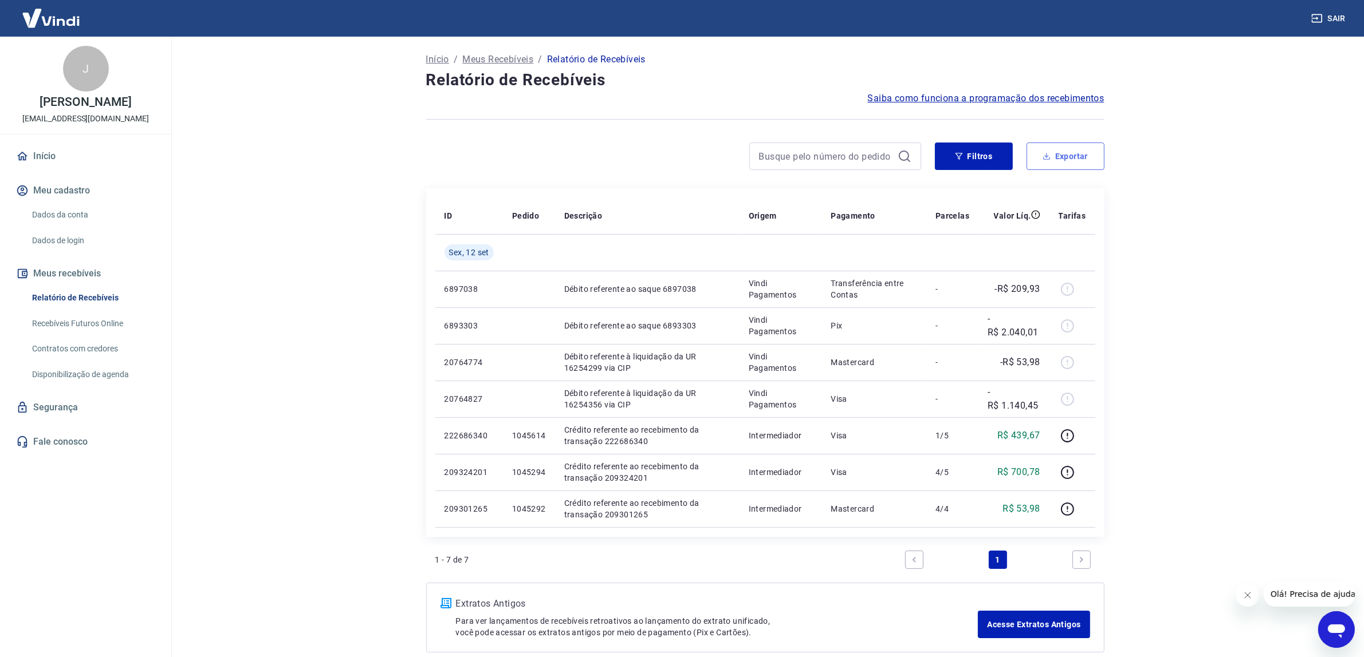
click at [1083, 147] on button "Exportar" at bounding box center [1065, 156] width 78 height 27
type input "[DATE]"
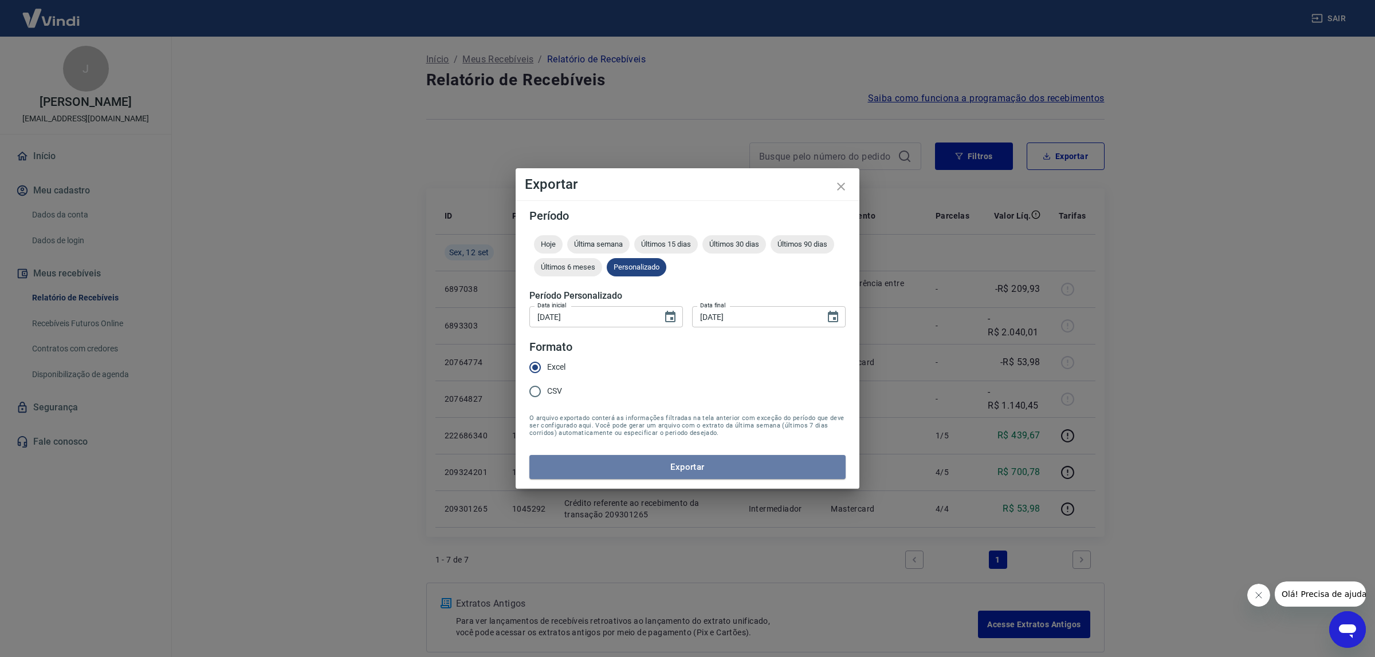
click at [641, 458] on button "Exportar" at bounding box center [687, 467] width 316 height 24
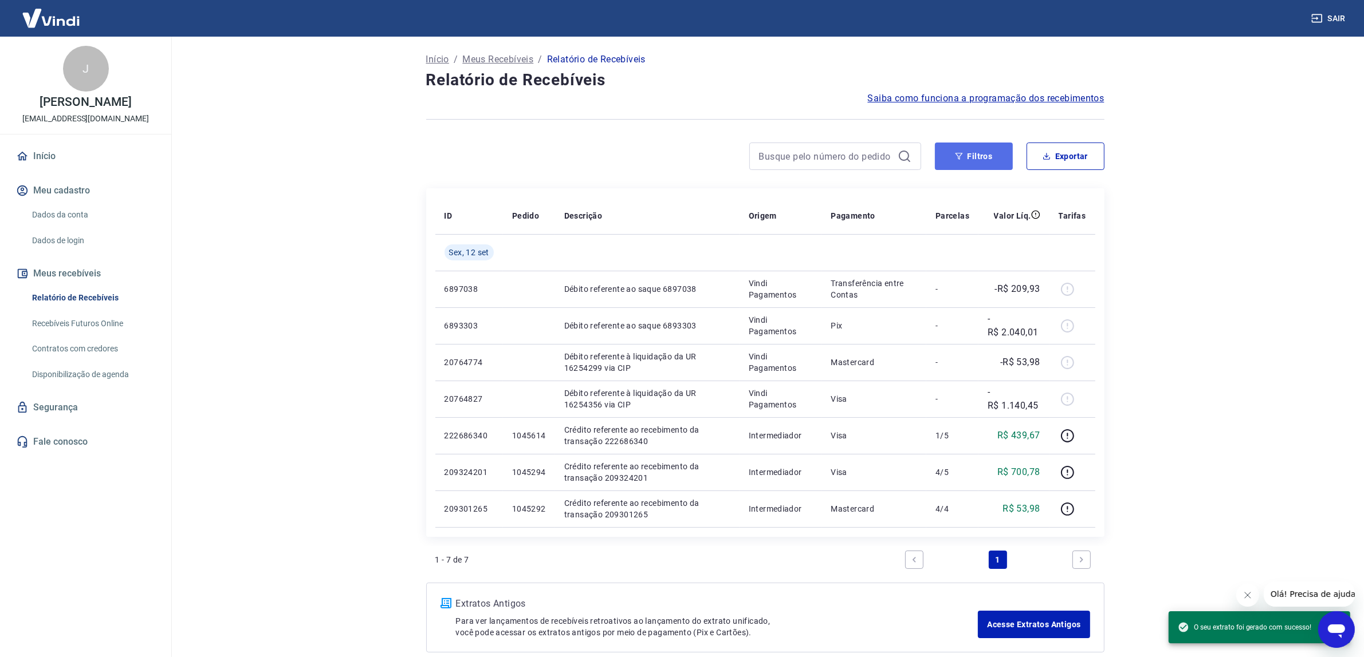
click at [1003, 147] on button "Filtros" at bounding box center [974, 156] width 78 height 27
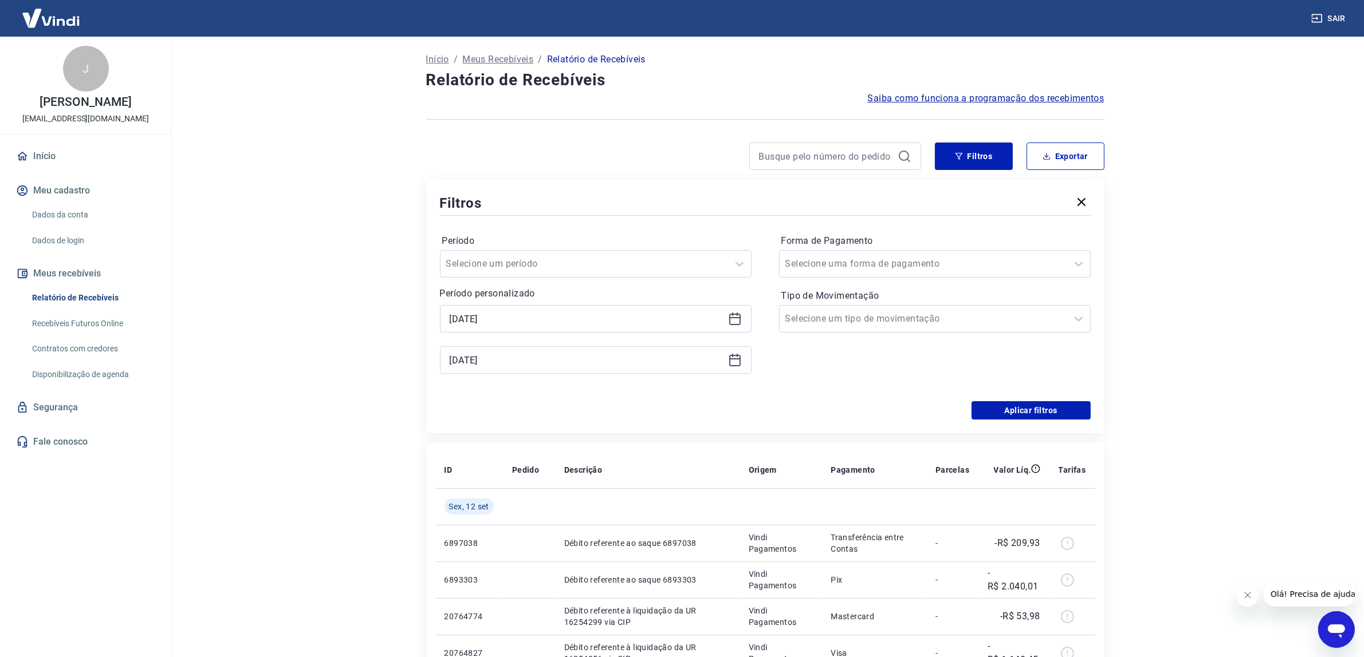
click at [734, 319] on icon at bounding box center [735, 319] width 14 height 14
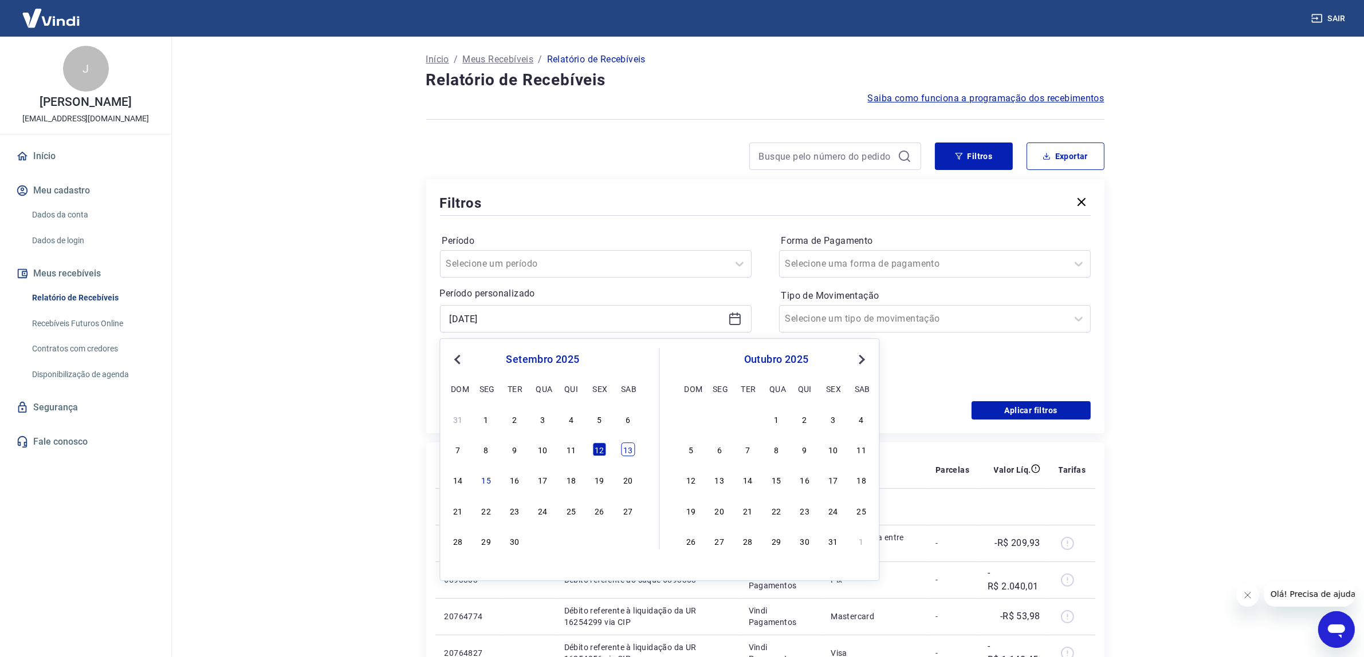
click at [625, 451] on div "13" at bounding box center [628, 450] width 14 height 14
type input "[DATE]"
click at [625, 451] on div "ID Pedido Descrição Origem Pagamento Parcelas Valor Líq. Tarifas [DATE] 6897038…" at bounding box center [765, 617] width 678 height 349
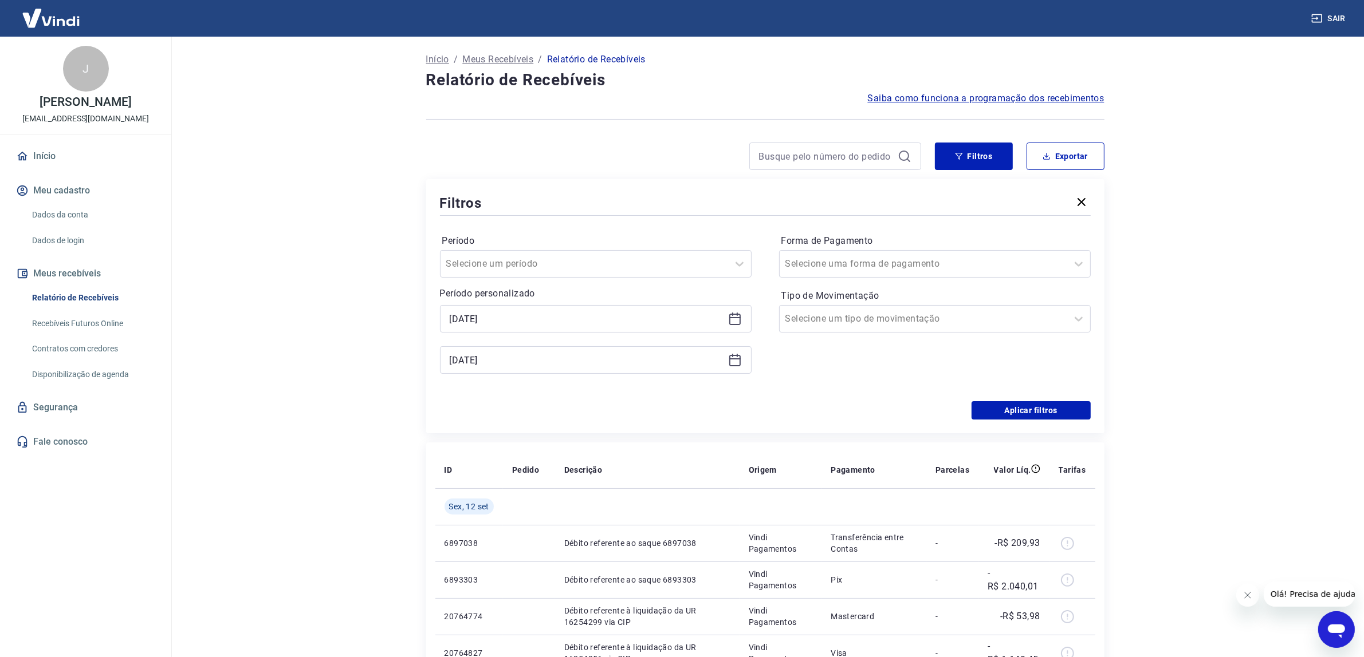
click at [742, 363] on div "[DATE]" at bounding box center [596, 359] width 312 height 27
click at [737, 361] on icon at bounding box center [735, 360] width 14 height 14
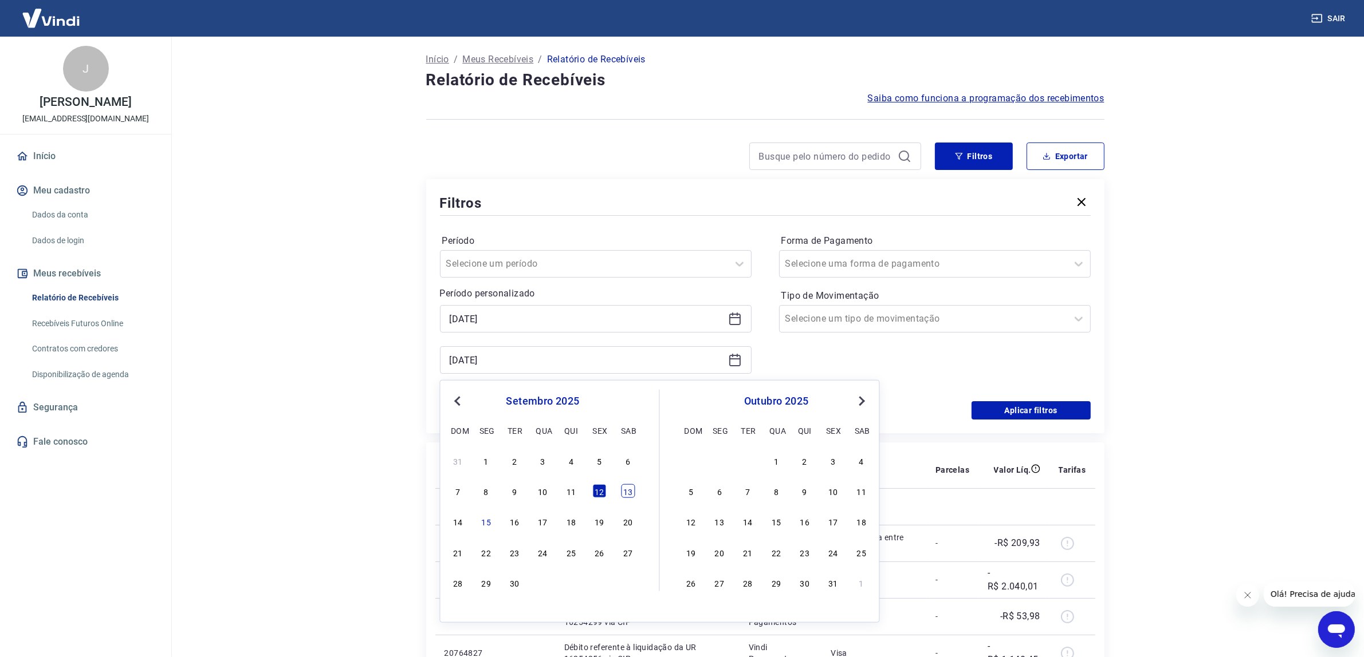
click at [624, 490] on div "13" at bounding box center [628, 492] width 14 height 14
type input "[DATE]"
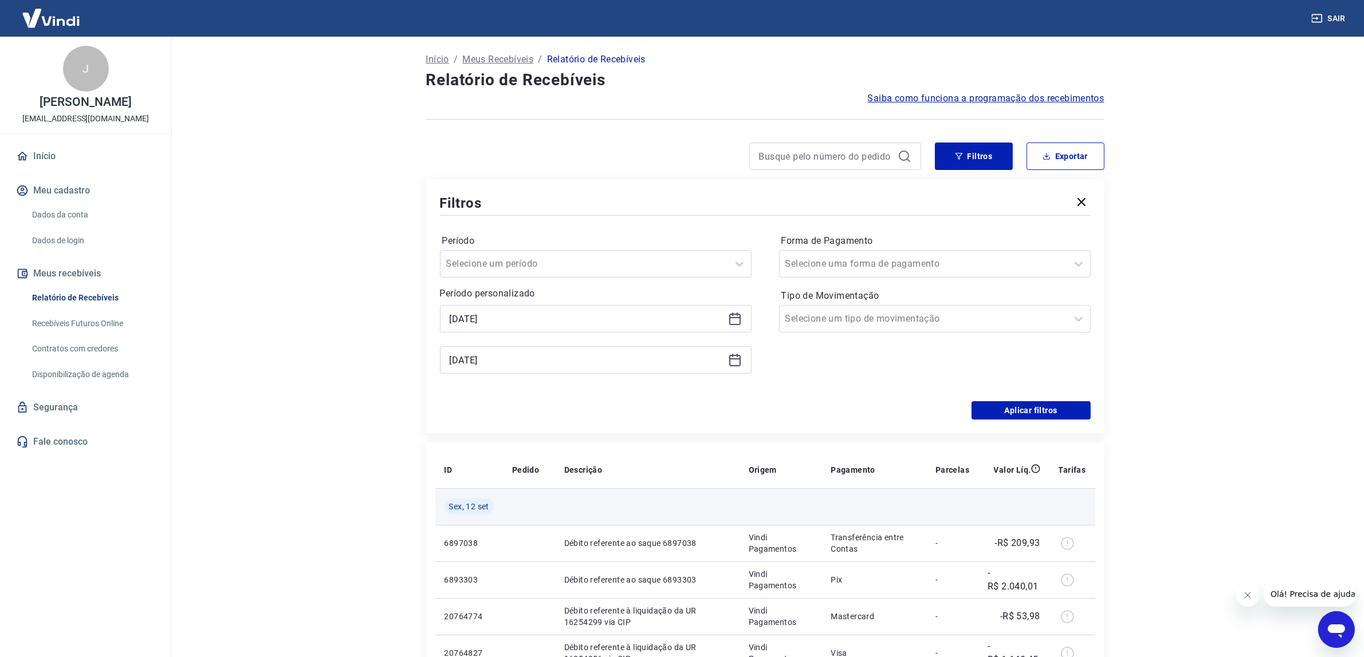
drag, startPoint x: 624, startPoint y: 490, endPoint x: 642, endPoint y: 491, distance: 17.8
click at [625, 490] on td at bounding box center [647, 507] width 184 height 37
click at [992, 414] on button "Aplicar filtros" at bounding box center [1030, 410] width 119 height 18
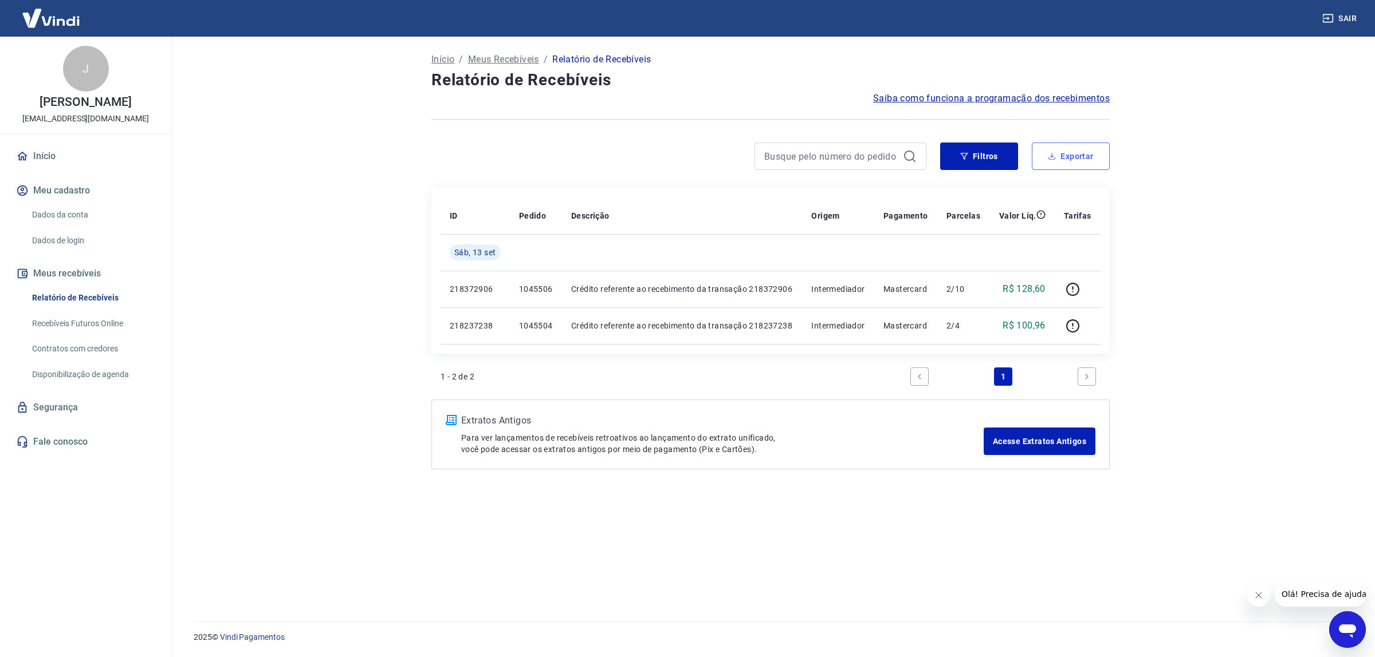
click at [1085, 152] on button "Exportar" at bounding box center [1070, 156] width 78 height 27
type input "[DATE]"
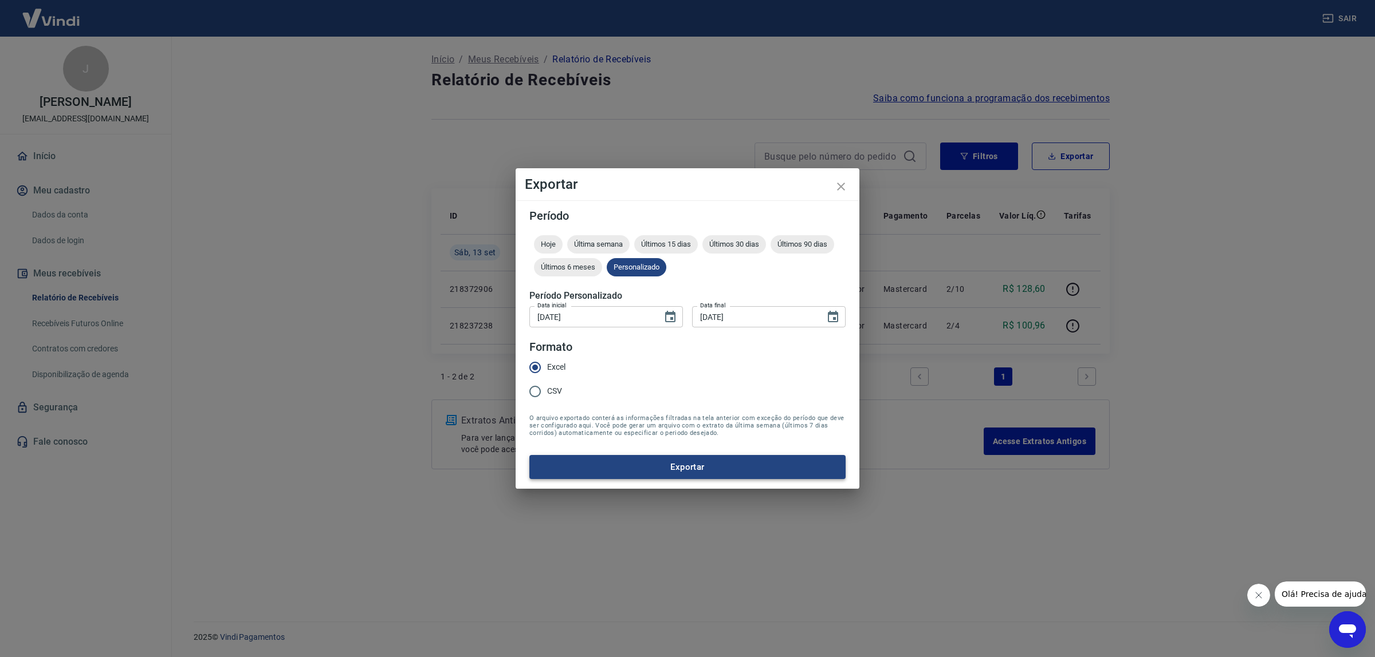
click at [677, 462] on button "Exportar" at bounding box center [687, 467] width 316 height 24
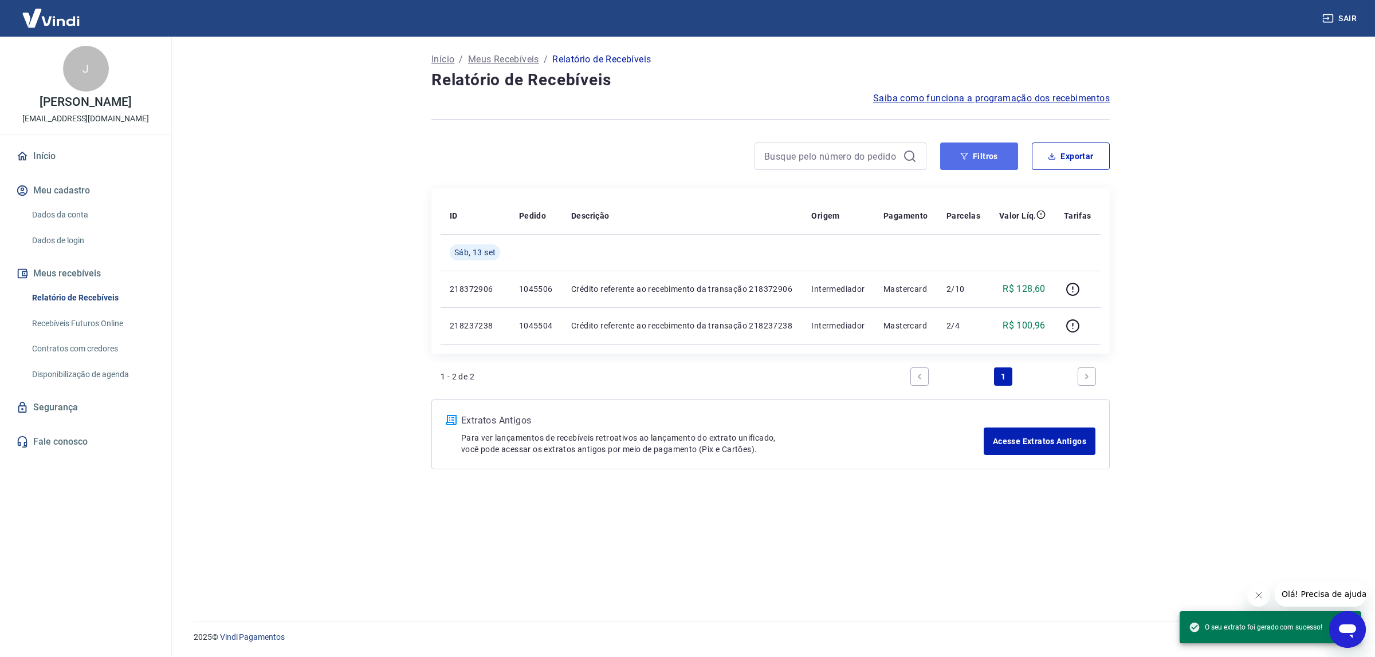
click at [981, 156] on button "Filtros" at bounding box center [979, 156] width 78 height 27
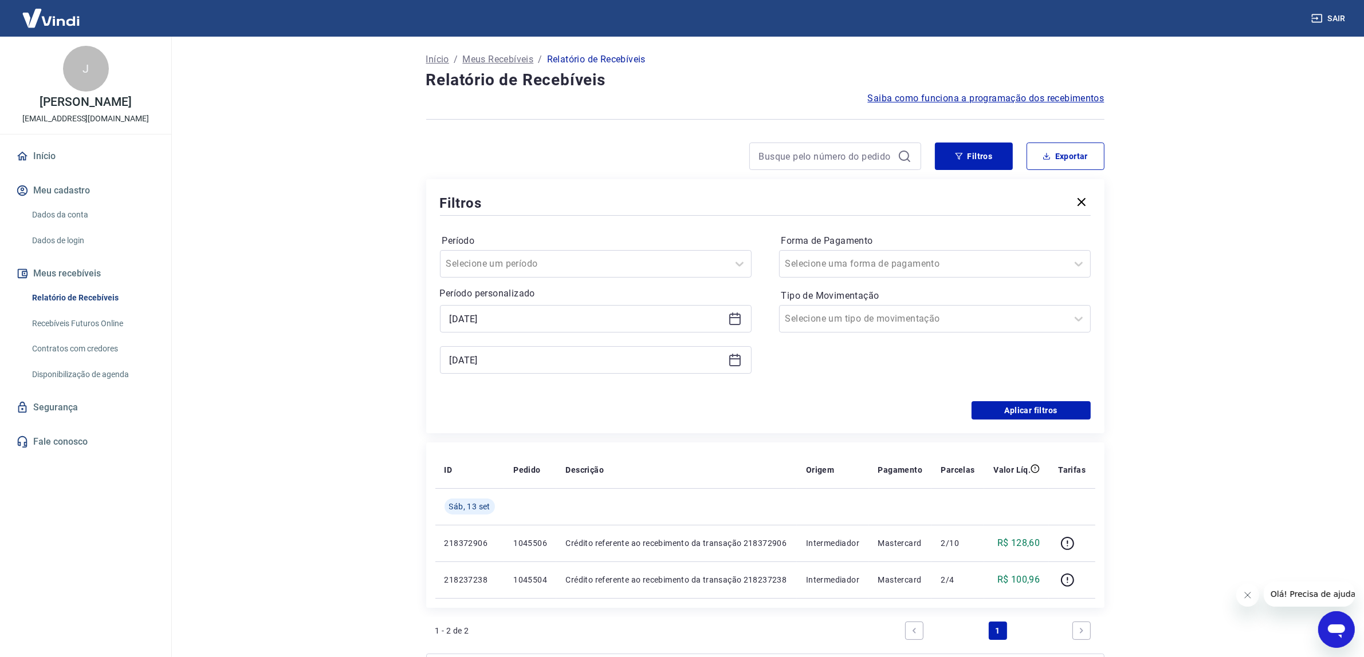
click at [730, 321] on icon at bounding box center [735, 319] width 14 height 14
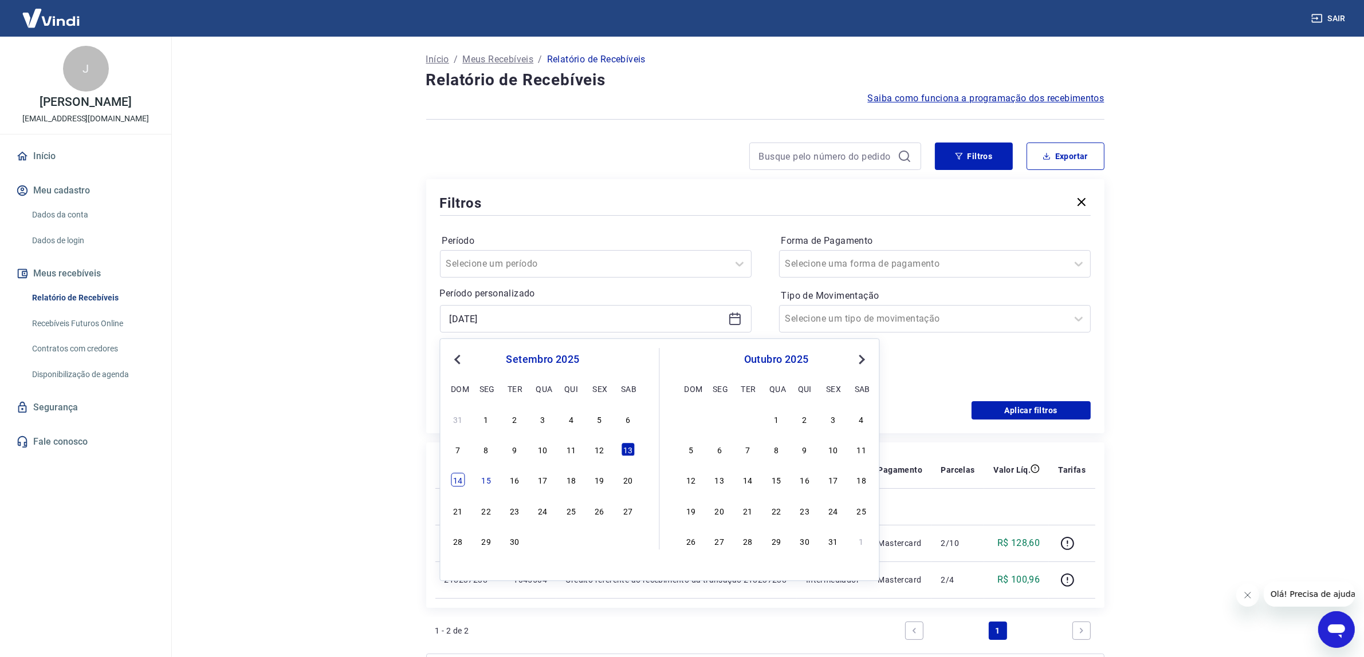
click at [459, 476] on div "14" at bounding box center [458, 481] width 14 height 14
type input "[DATE]"
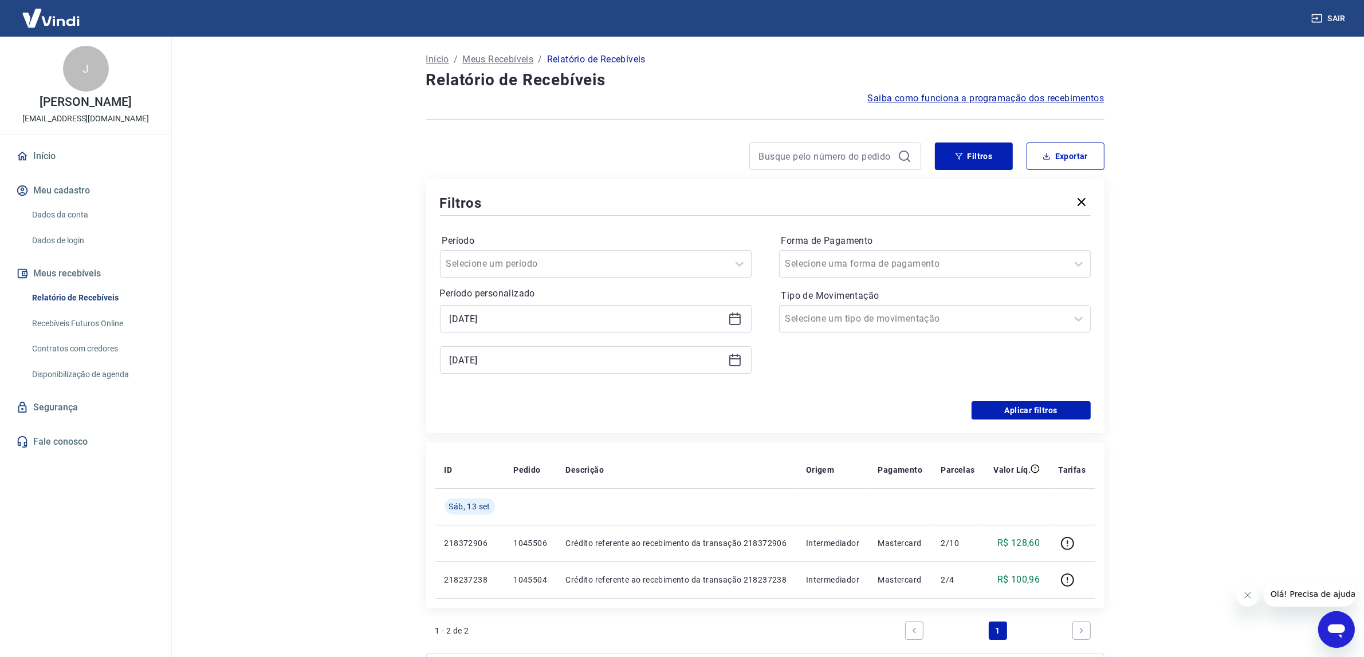
click at [734, 361] on icon at bounding box center [735, 360] width 14 height 14
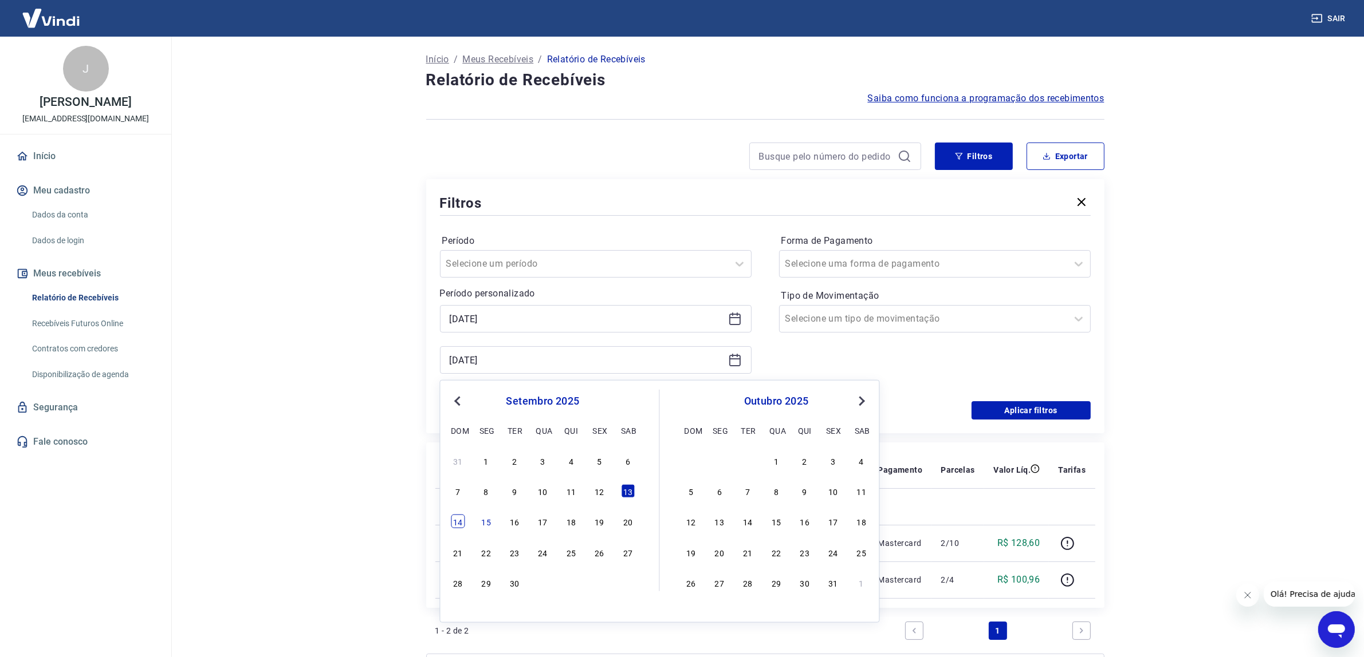
click at [454, 522] on div "14" at bounding box center [458, 522] width 14 height 14
type input "[DATE]"
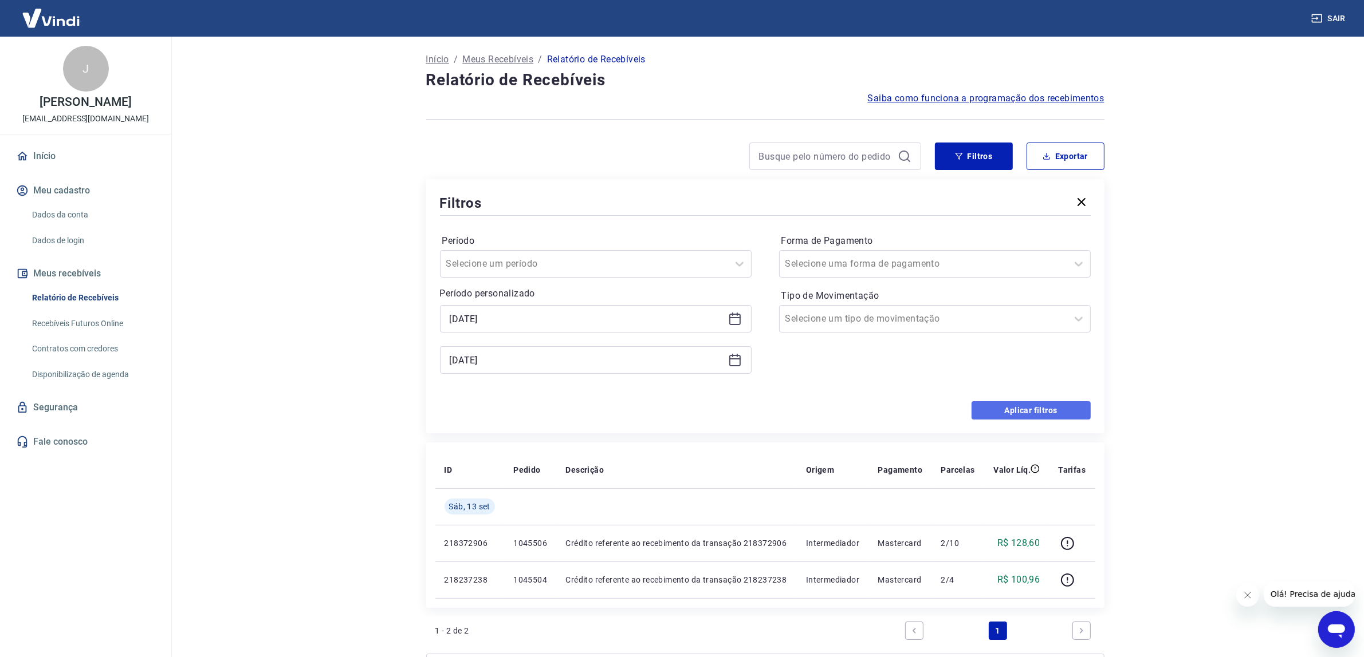
click at [1021, 404] on button "Aplicar filtros" at bounding box center [1030, 410] width 119 height 18
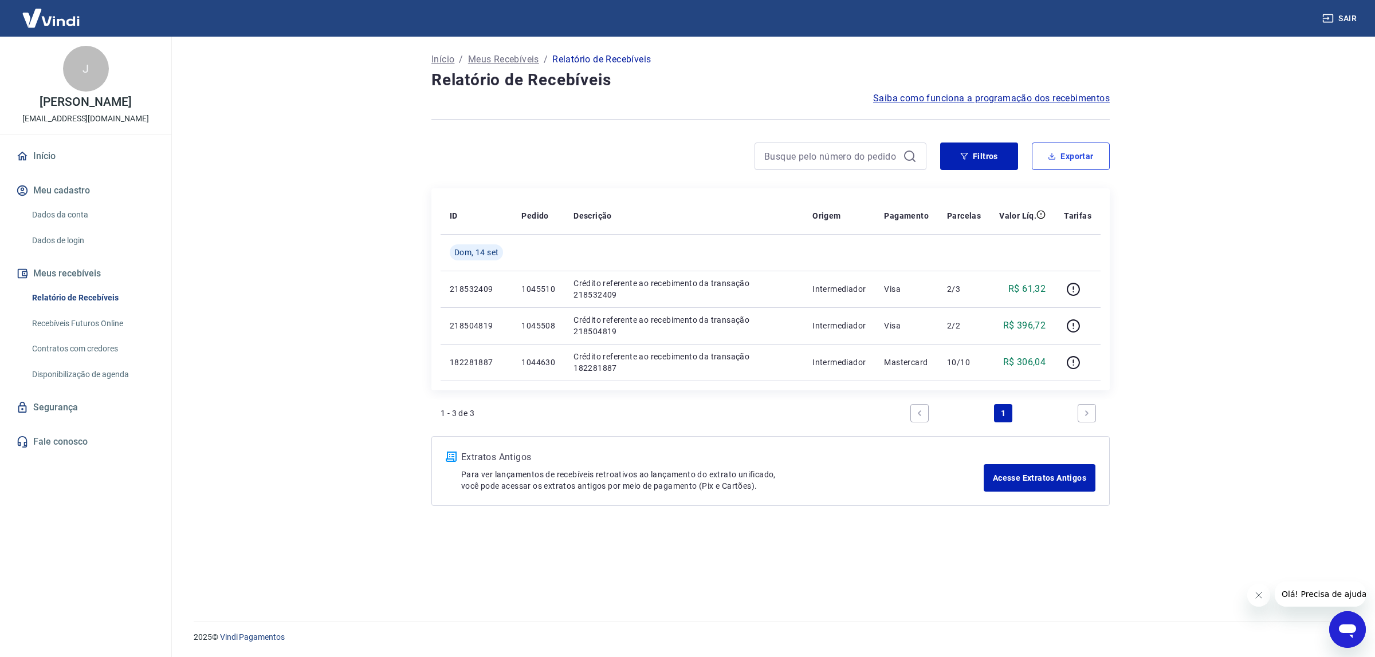
click at [1086, 155] on button "Exportar" at bounding box center [1070, 156] width 78 height 27
type input "[DATE]"
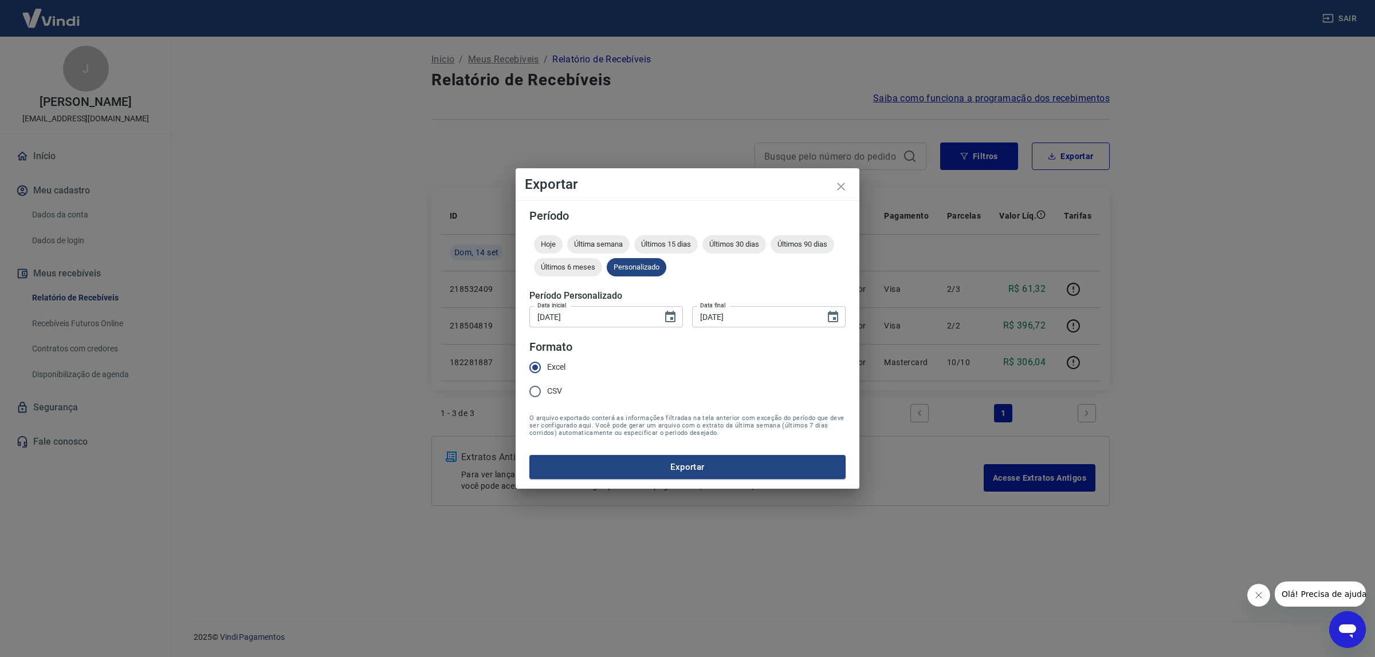
click at [643, 477] on button "Exportar" at bounding box center [687, 467] width 316 height 24
